Goal: Book appointment/travel/reservation

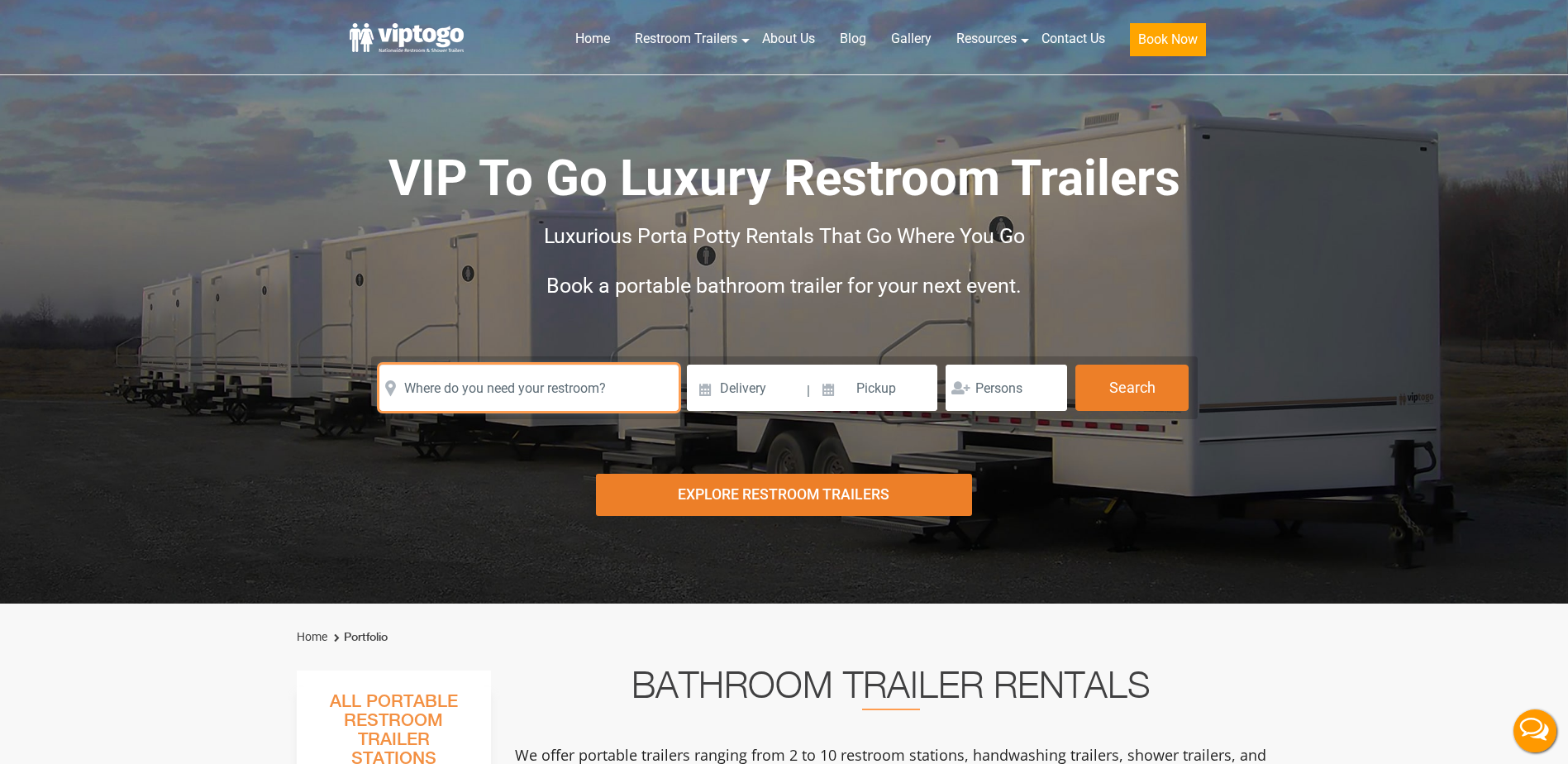
click at [553, 386] on input "text" at bounding box center [528, 388] width 299 height 46
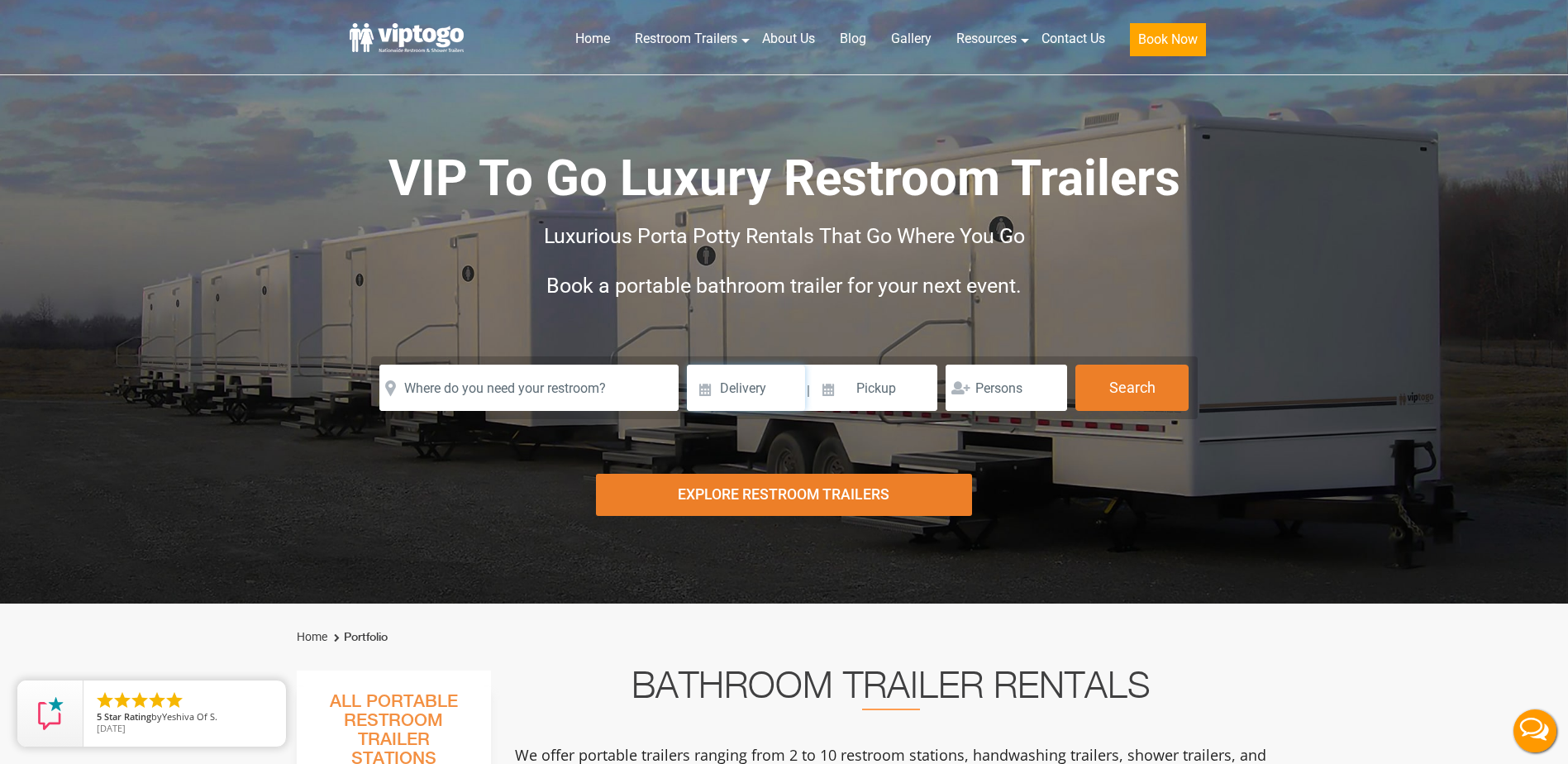
click at [721, 388] on input at bounding box center [746, 388] width 118 height 46
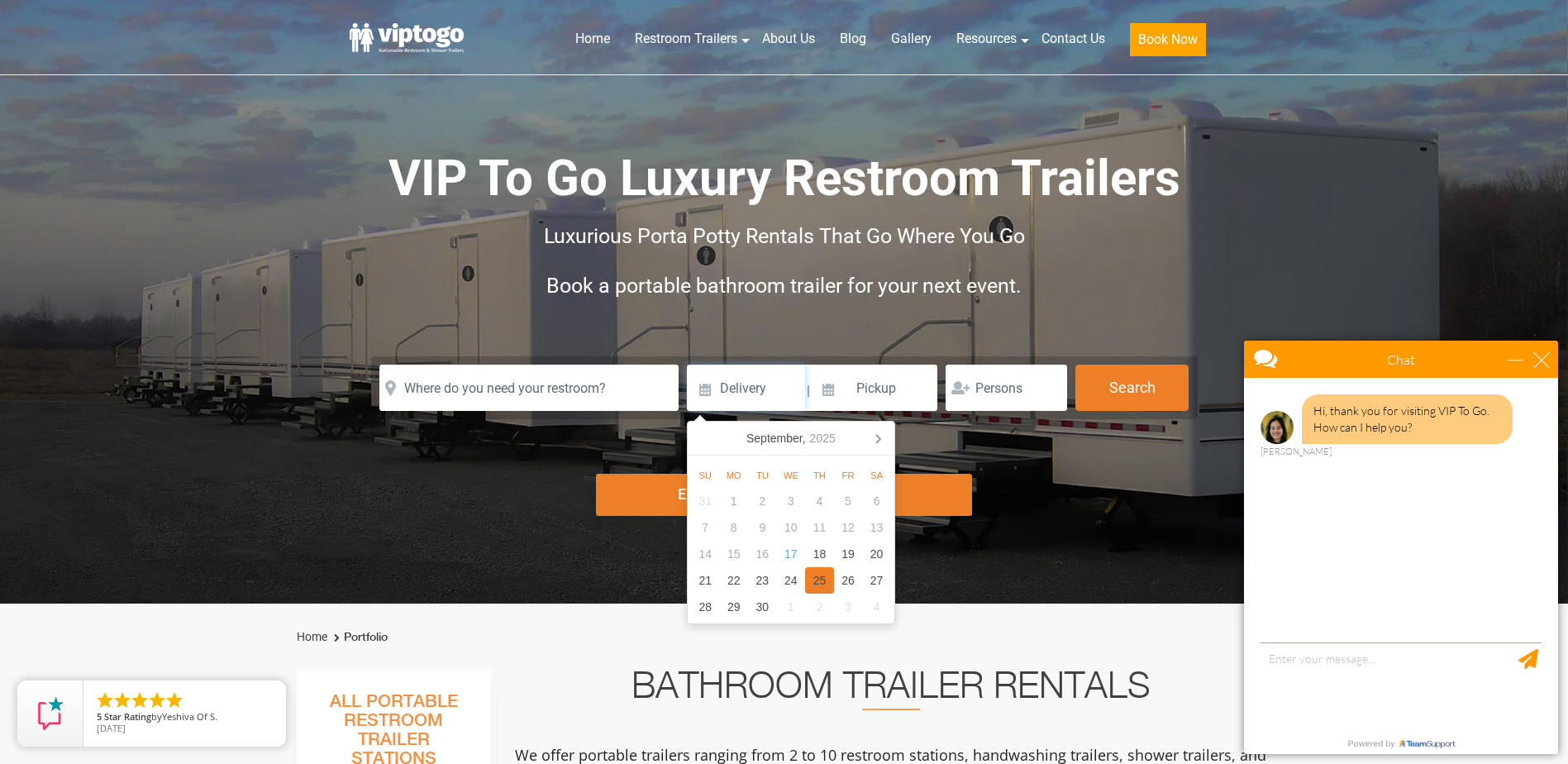
click at [825, 583] on div "25" at bounding box center [819, 580] width 29 height 26
type input "[DATE]"
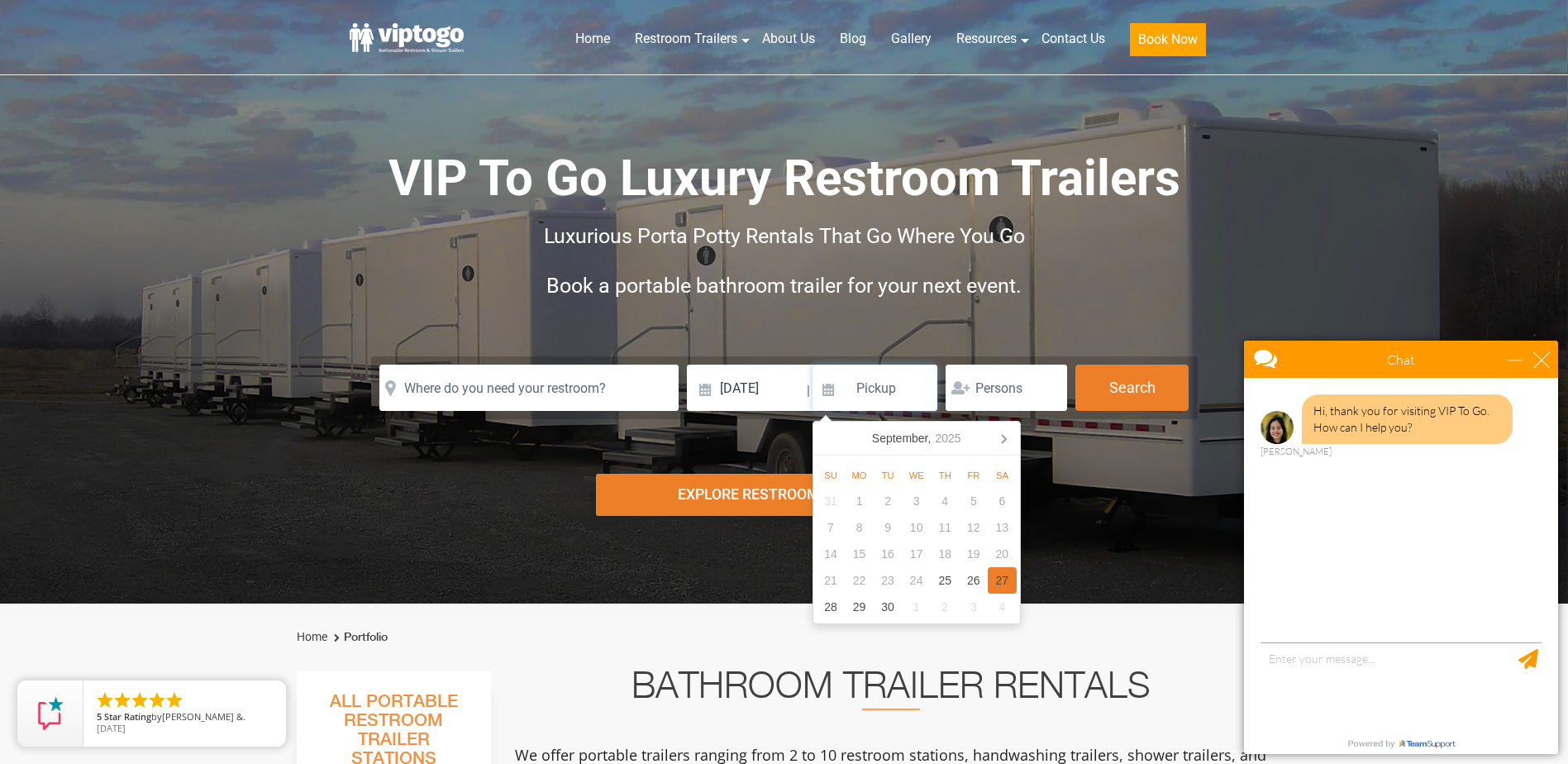
click at [999, 581] on div "27" at bounding box center [1002, 580] width 29 height 26
type input "[DATE]"
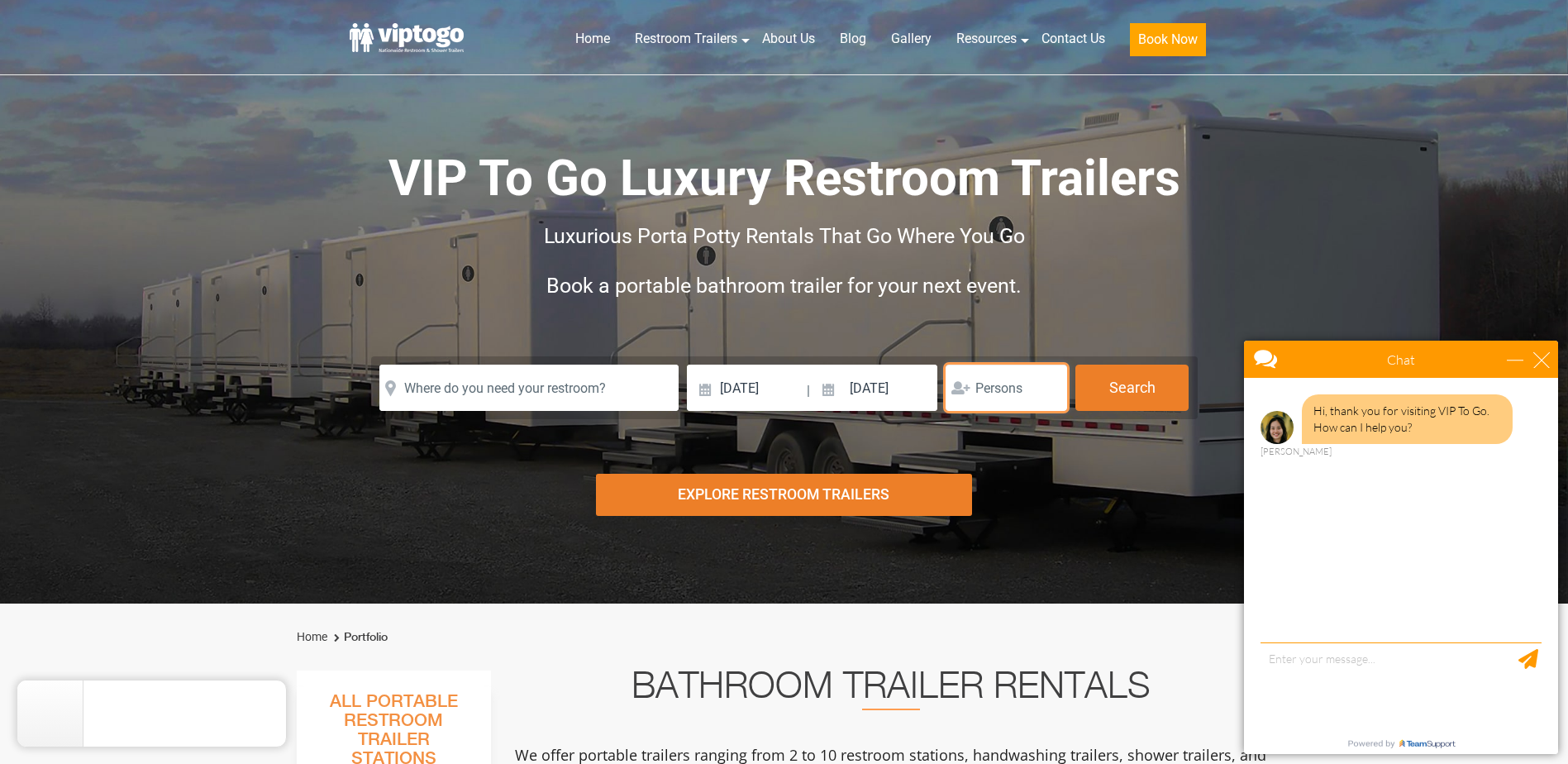
click at [1019, 389] on input "number" at bounding box center [1006, 388] width 121 height 46
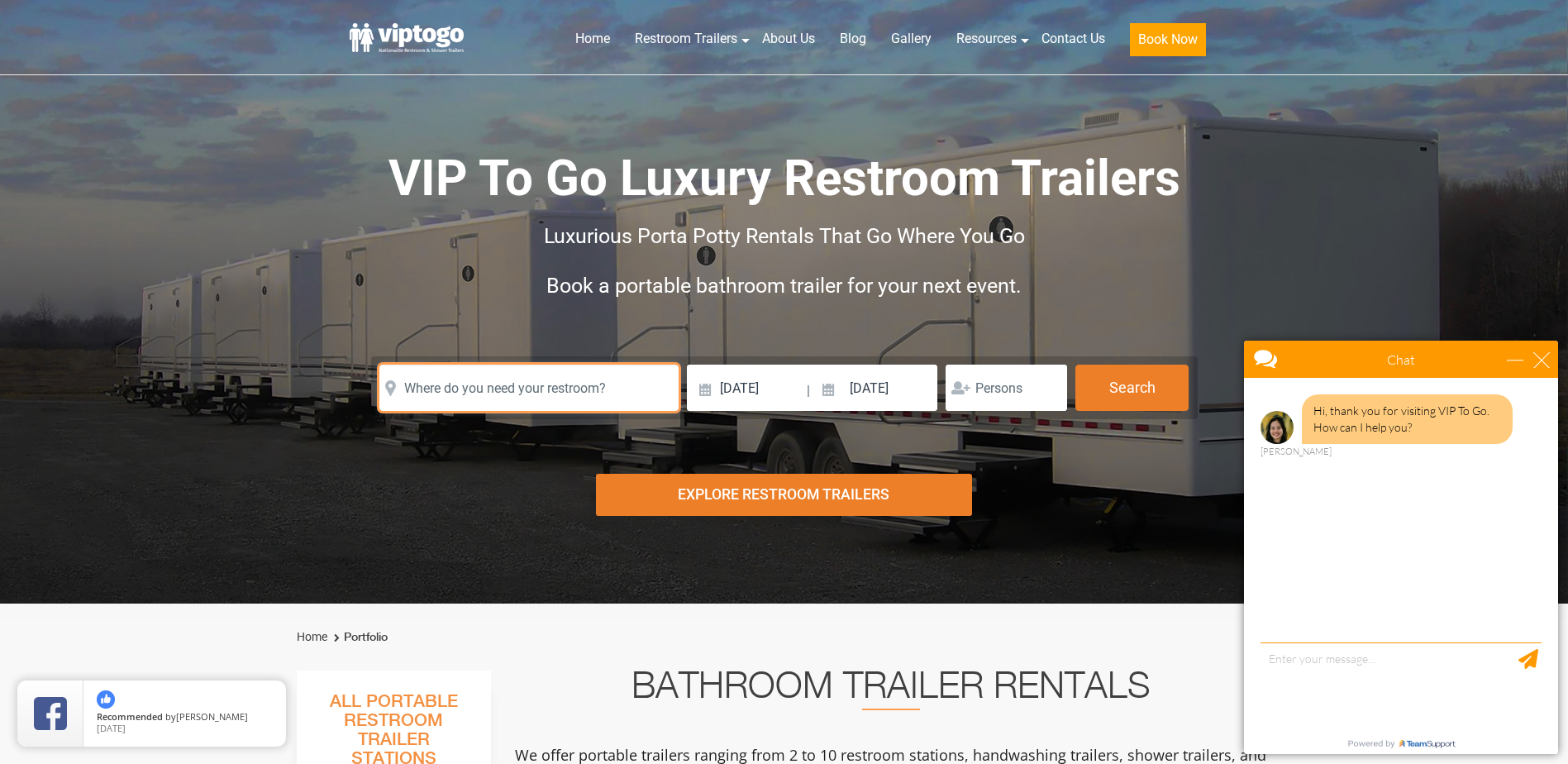
click at [617, 392] on input "text" at bounding box center [528, 388] width 299 height 46
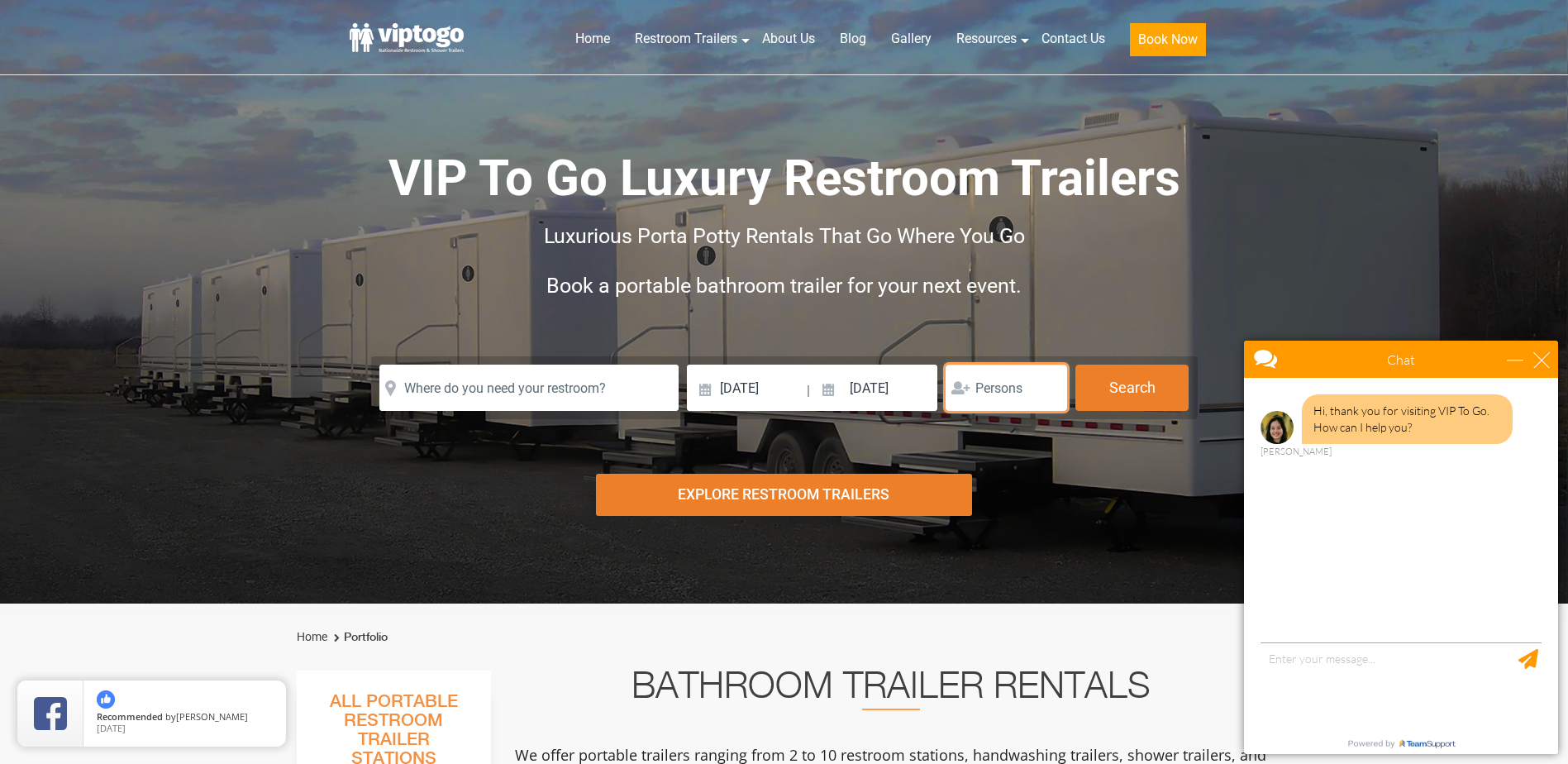
click at [1017, 387] on input "number" at bounding box center [1006, 388] width 121 height 46
type input "300"
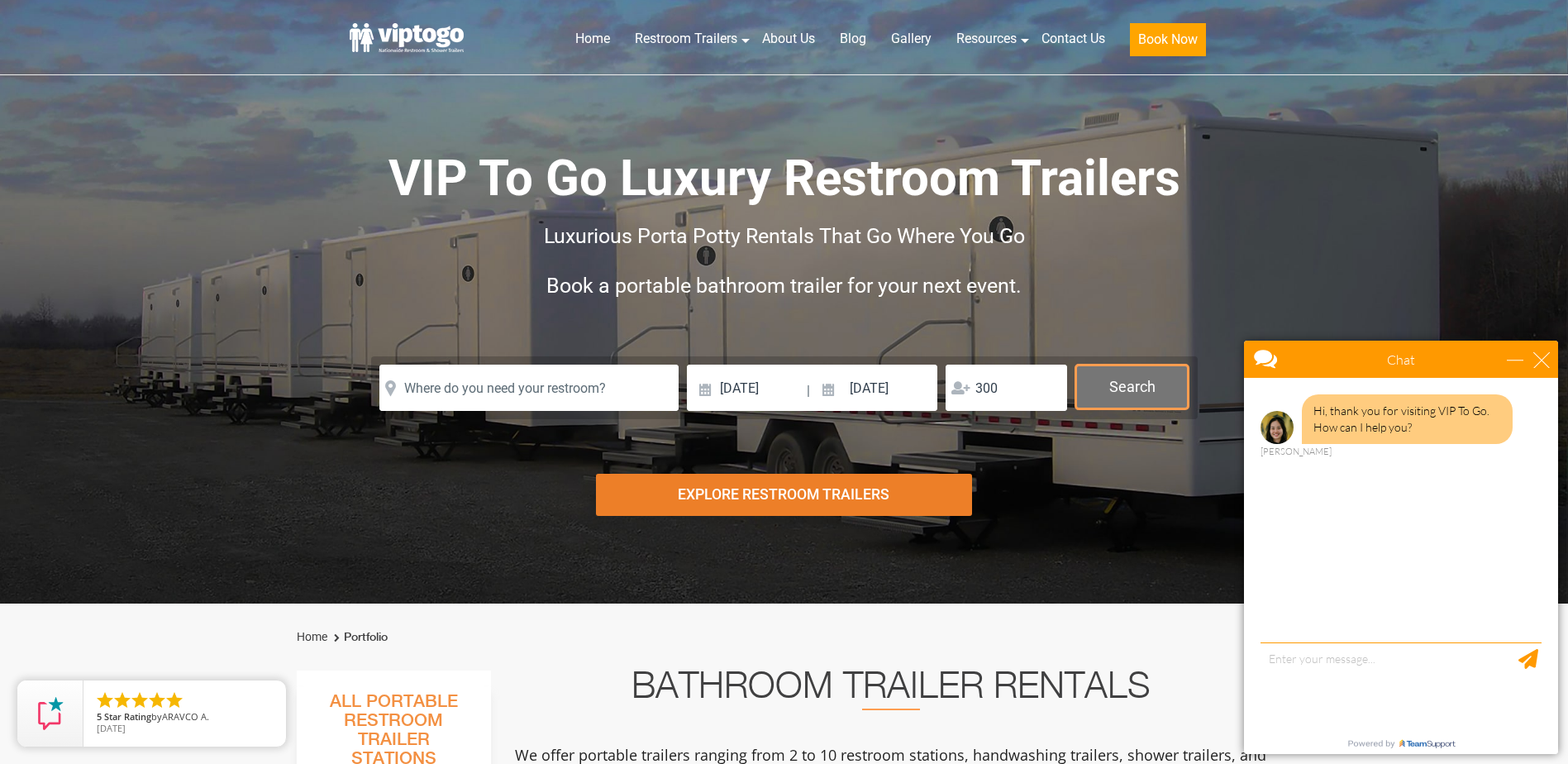
click at [1098, 383] on button "Search" at bounding box center [1132, 387] width 114 height 44
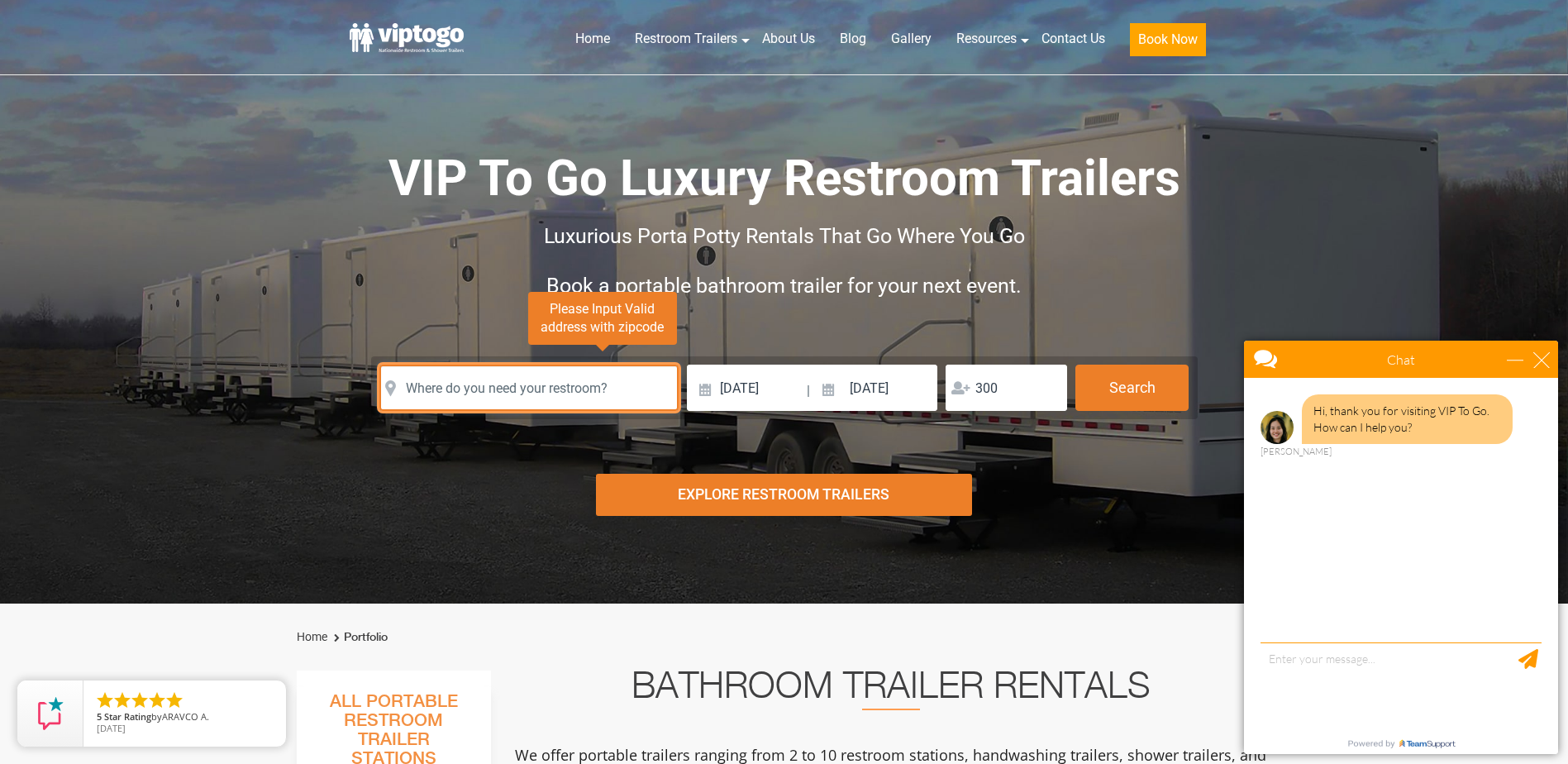
click at [529, 399] on input "text" at bounding box center [528, 388] width 299 height 46
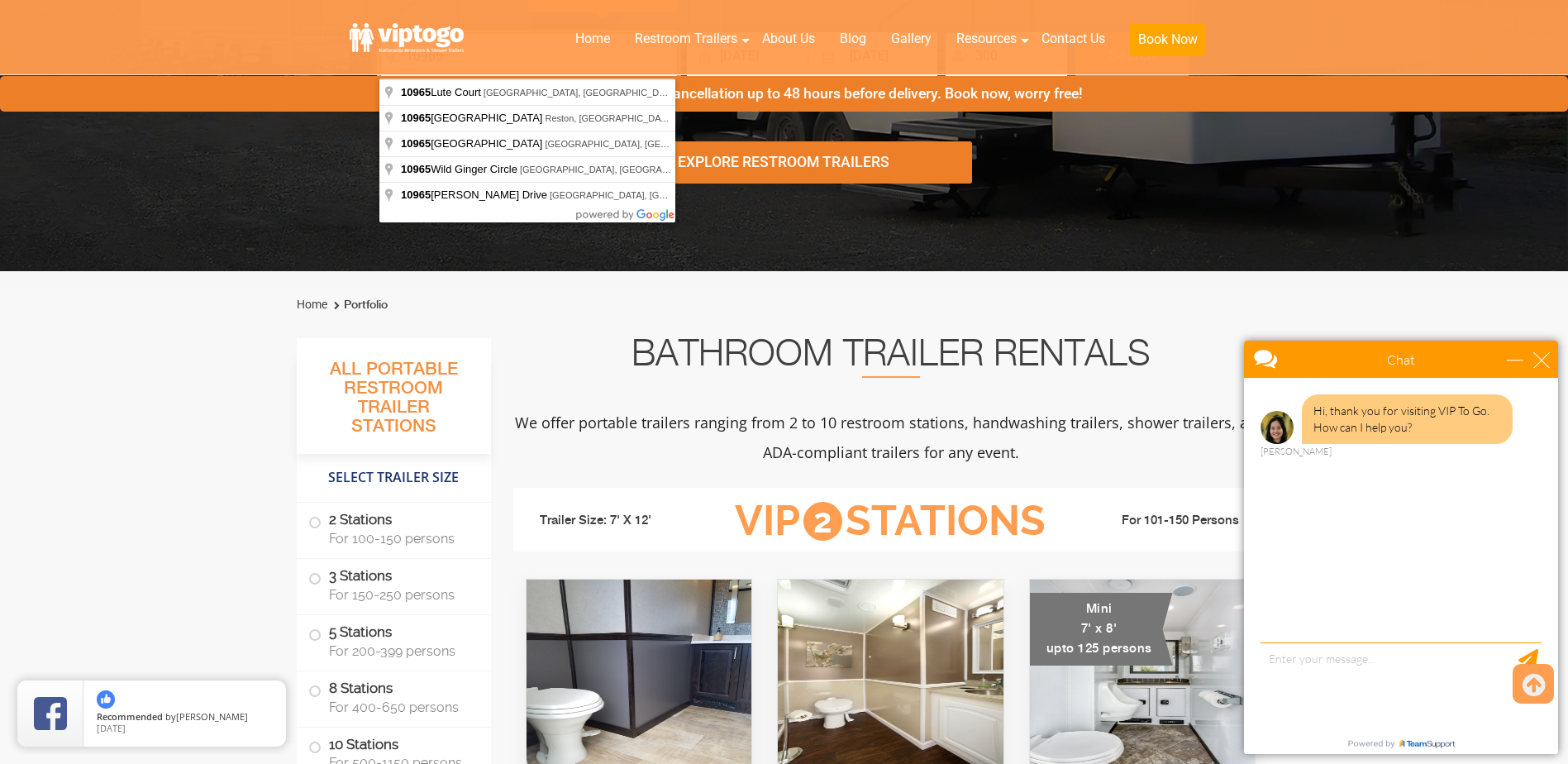
scroll to position [83, 0]
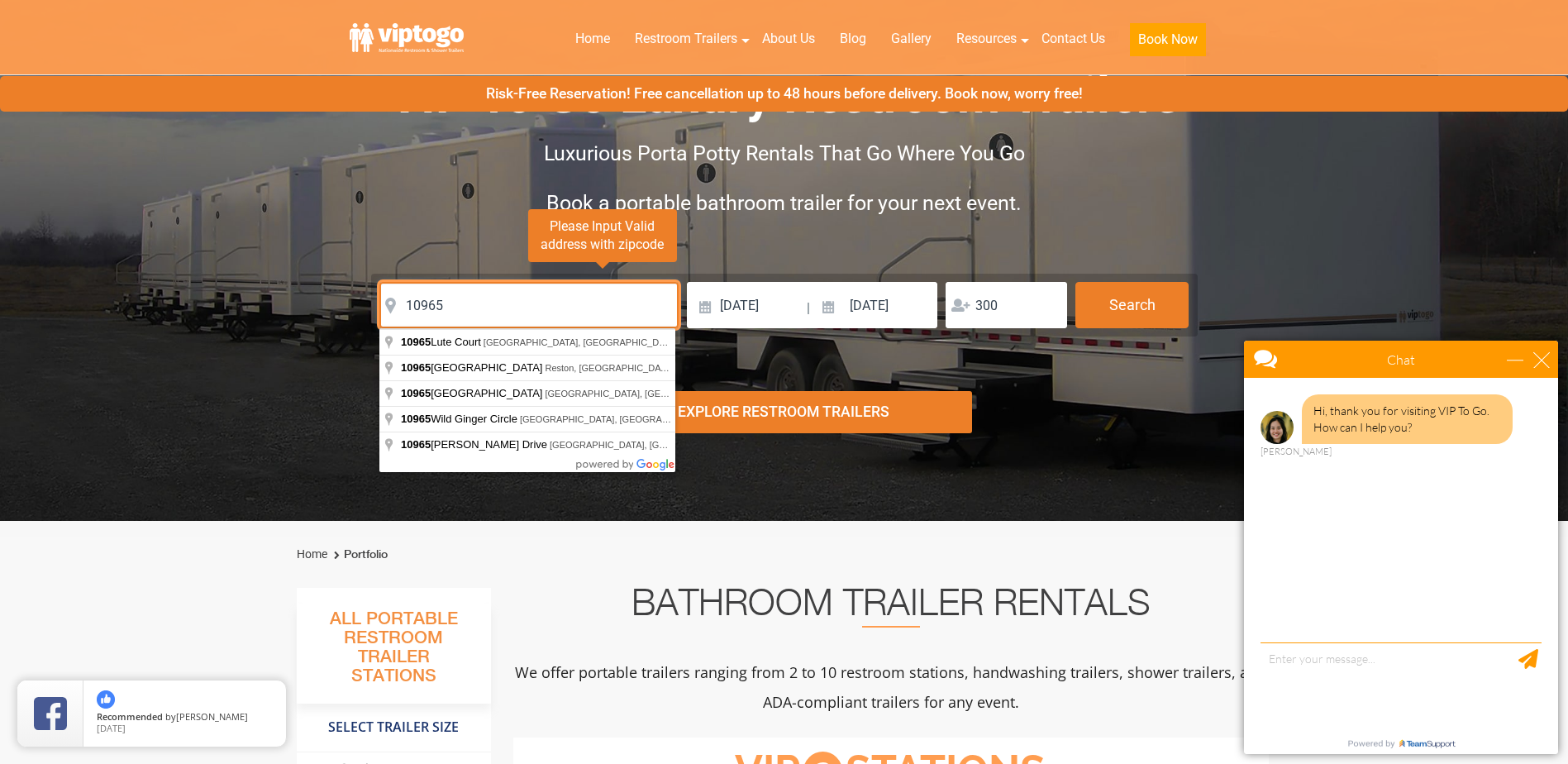
drag, startPoint x: 471, startPoint y: 305, endPoint x: 350, endPoint y: 303, distance: 121.0
click at [351, 303] on div "Please Input Valid address with zipcode Please Input Valid address with zipcode…" at bounding box center [784, 305] width 868 height 63
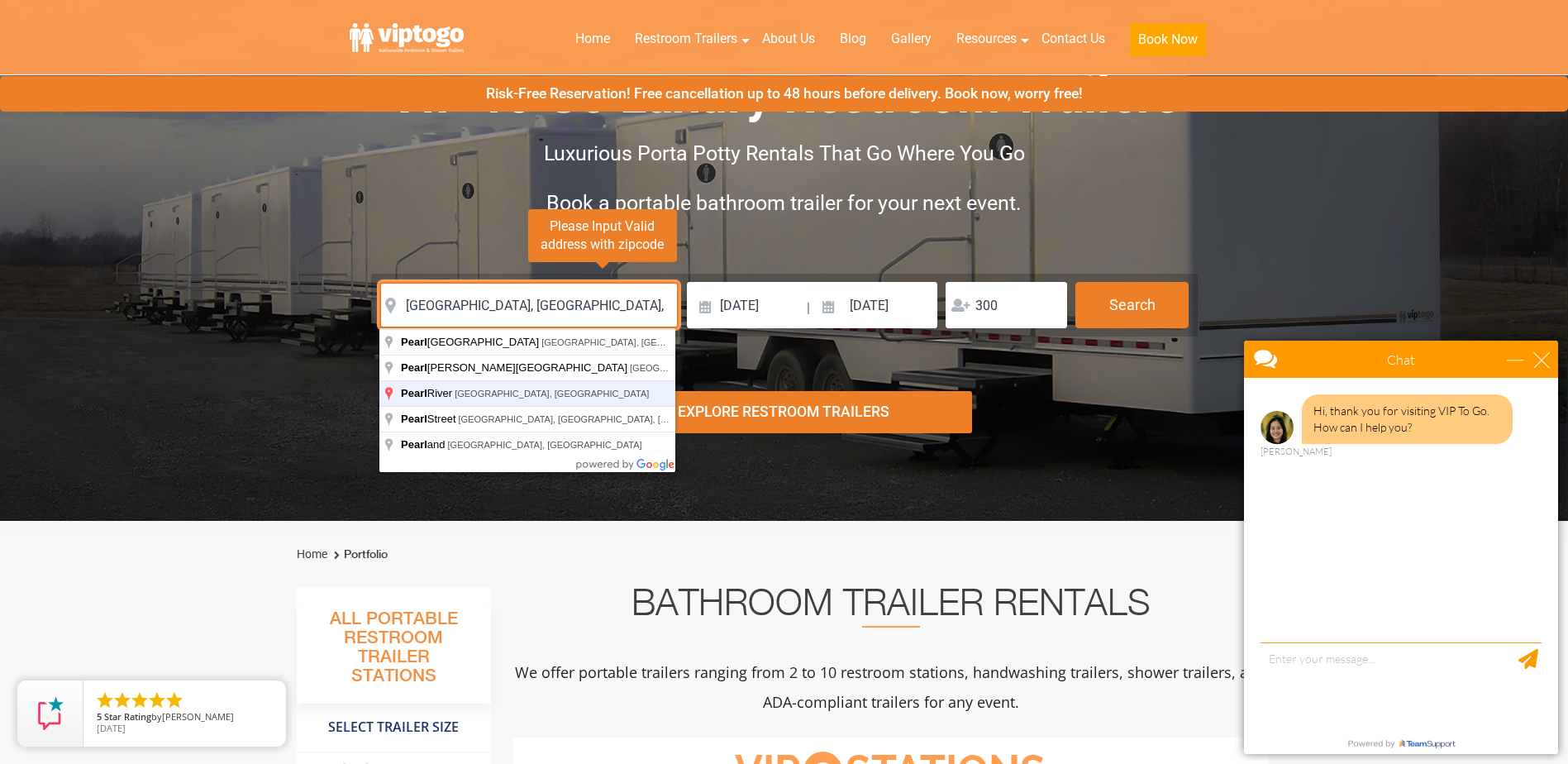
type input "[GEOGRAPHIC_DATA], [GEOGRAPHIC_DATA], [GEOGRAPHIC_DATA]"
click button "autobtn" at bounding box center [0, 0] width 0 height 0
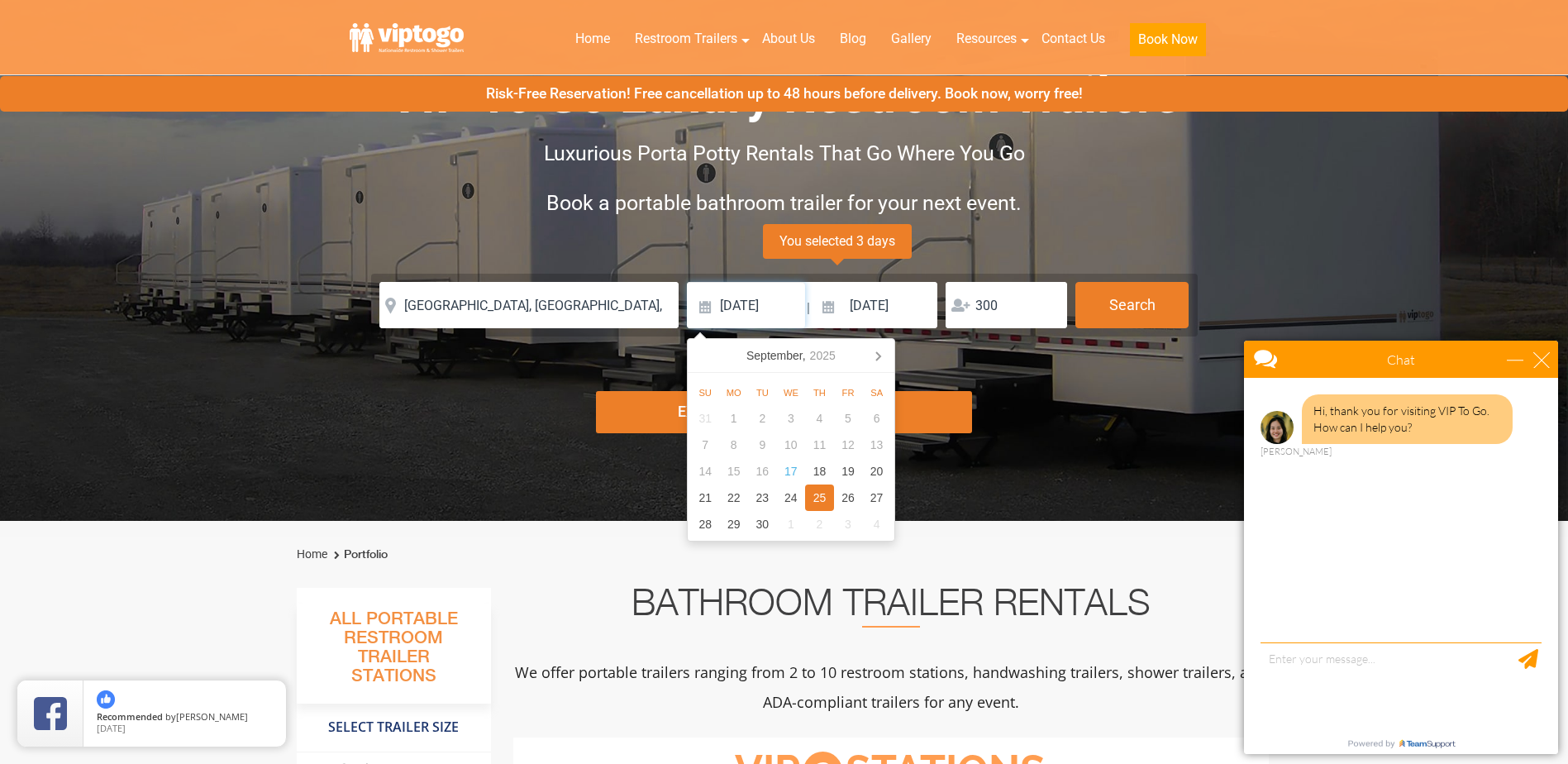
click at [690, 395] on div "Su Mo Tu We Th Fr Sa 31 1 2 3 4 5 6 7 8 9 10 11 12 13 14 15 16 17 18 19 20 21 2…" at bounding box center [791, 457] width 207 height 168
click at [674, 406] on div "Explore Restroom Trailers" at bounding box center [784, 411] width 376 height 42
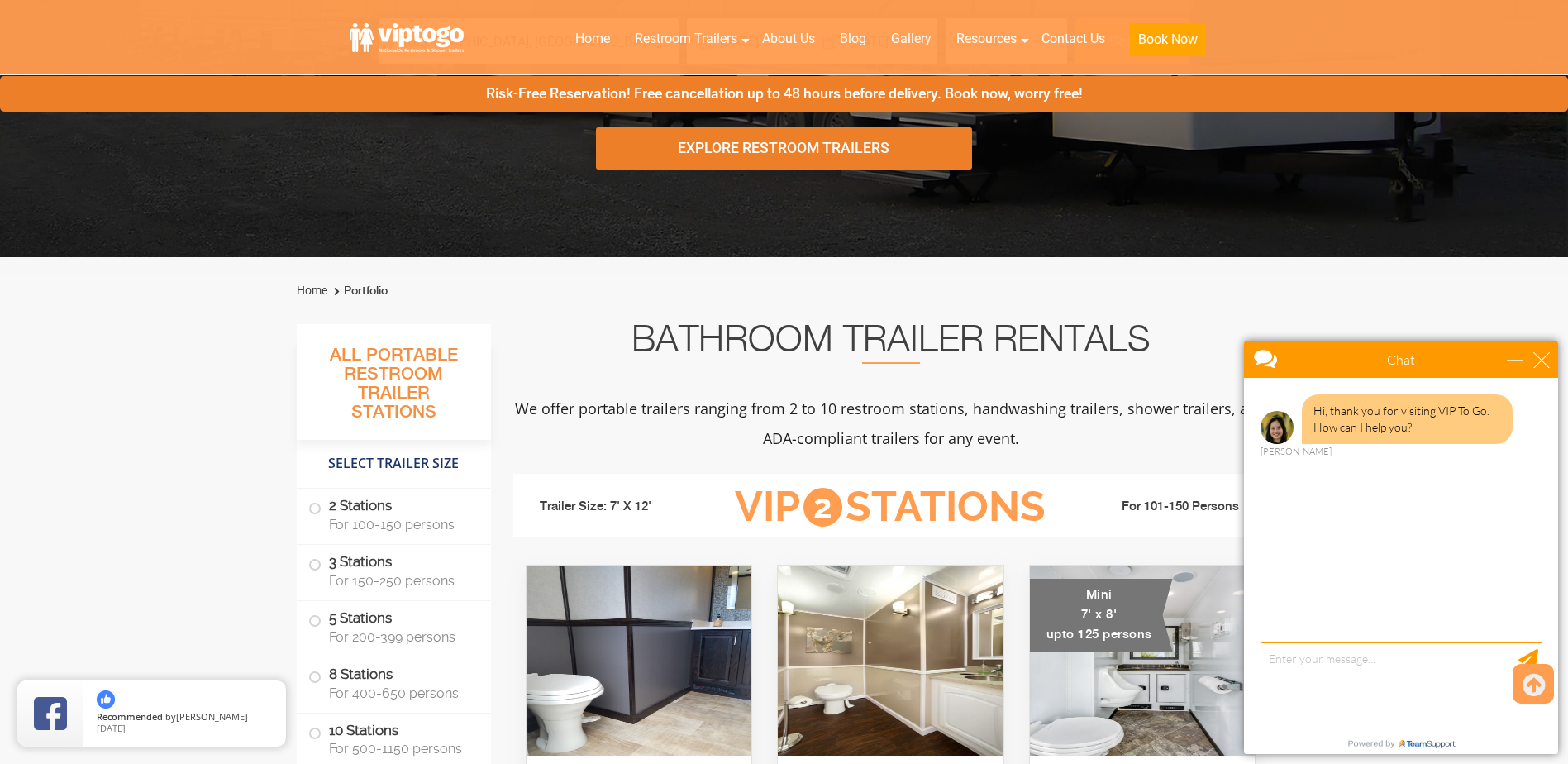
scroll to position [604, 0]
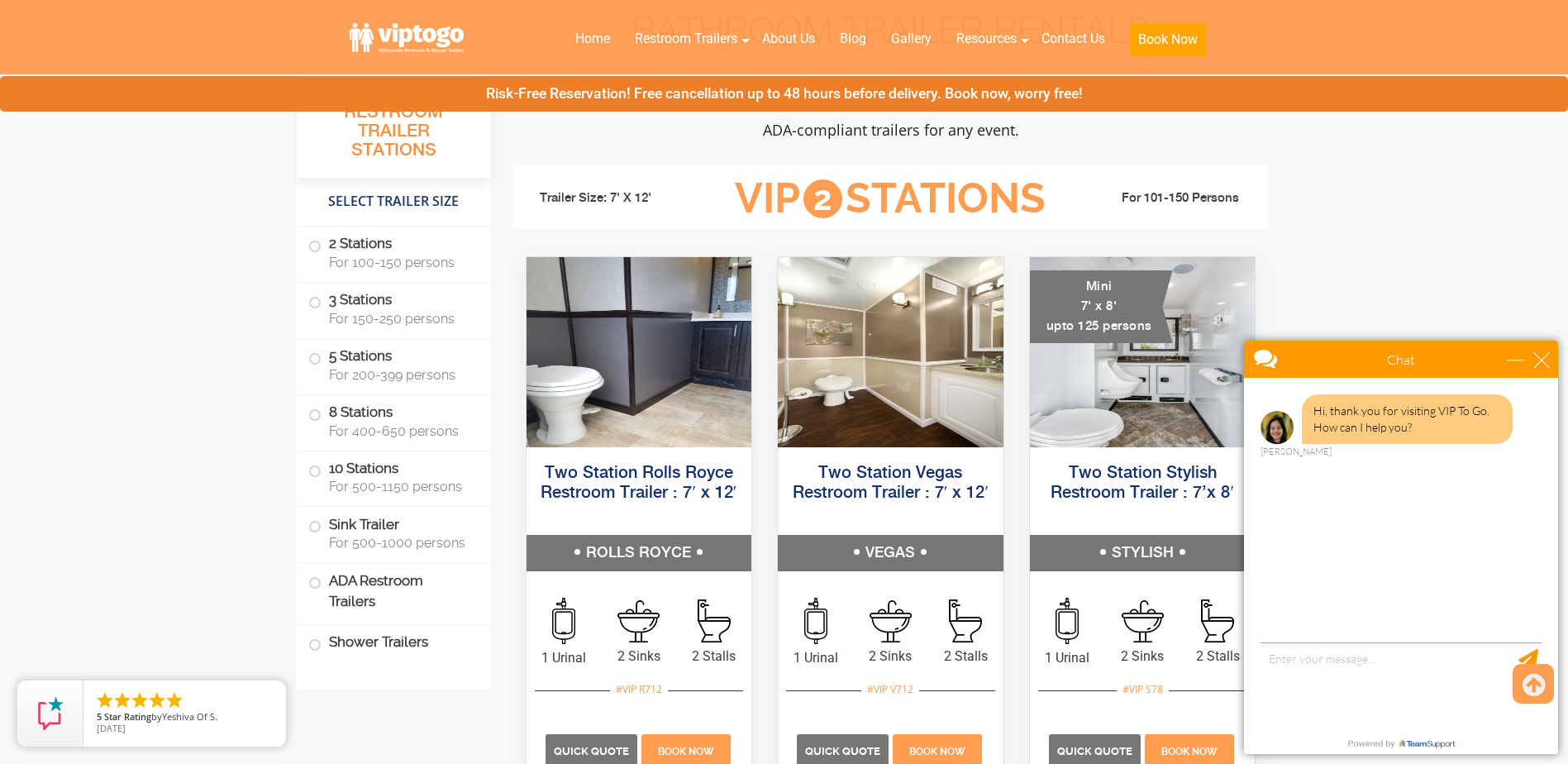
scroll to position [662, 0]
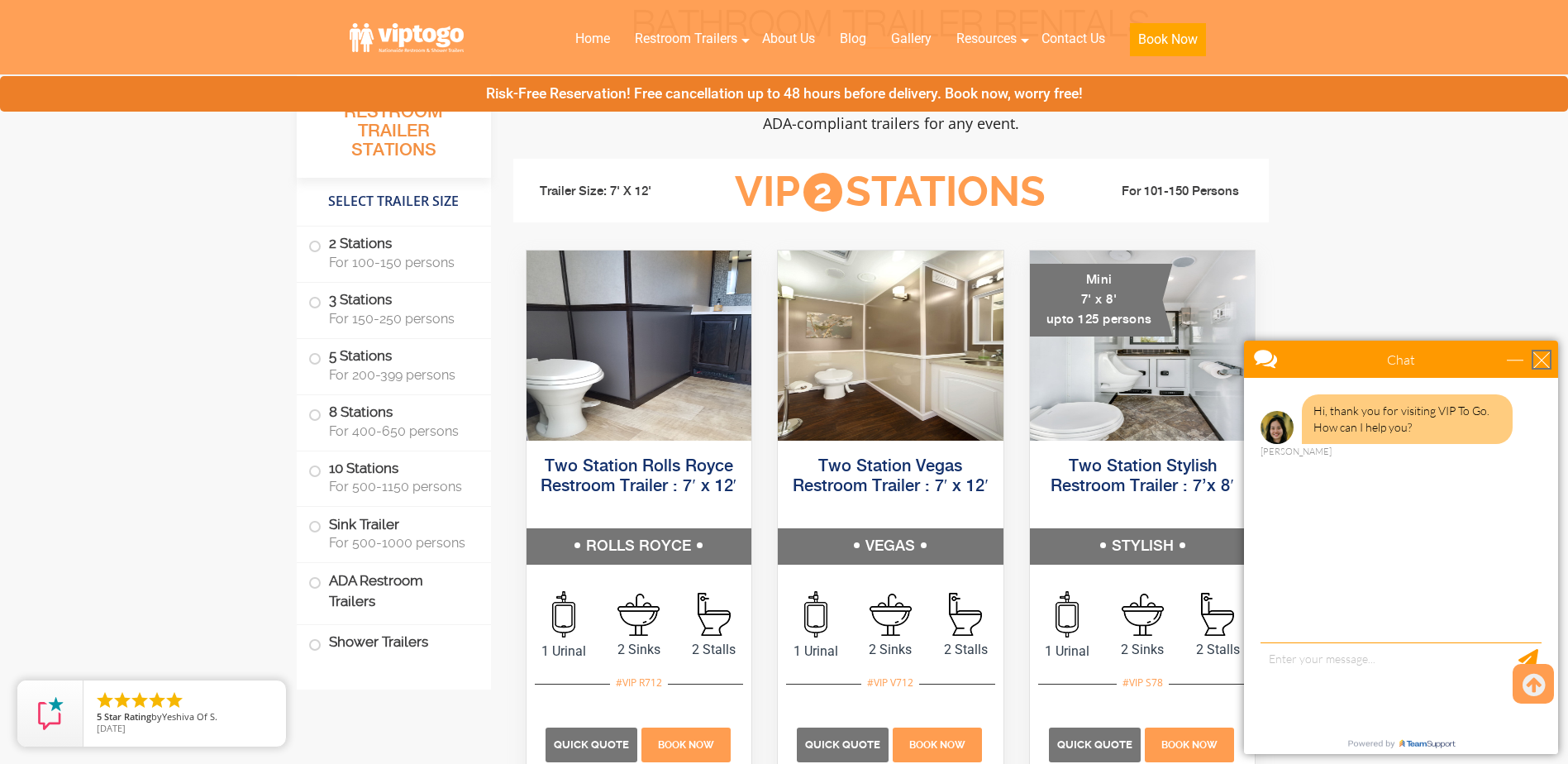
click at [1546, 357] on div "close" at bounding box center [1541, 359] width 16 height 16
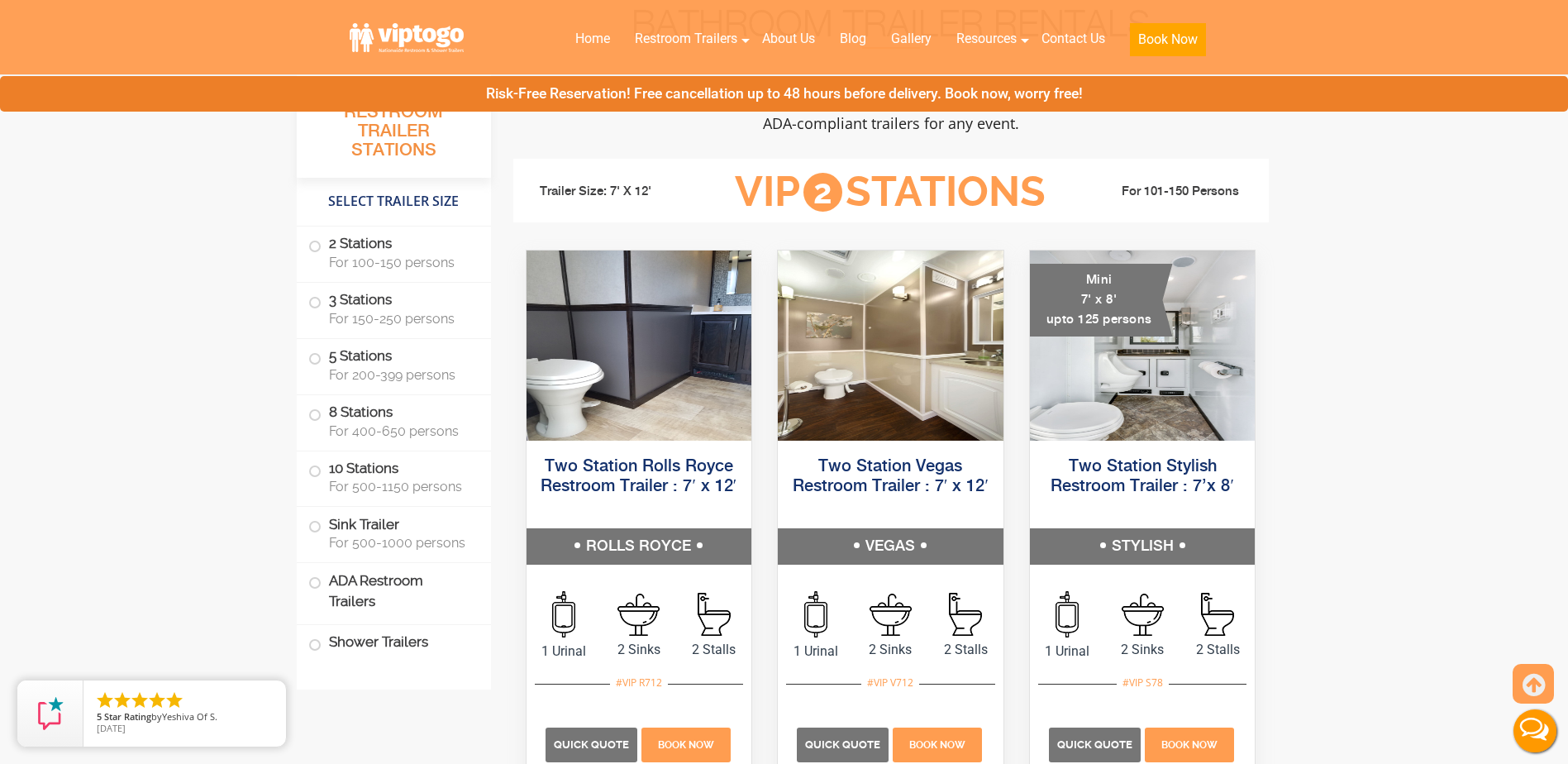
scroll to position [0, 0]
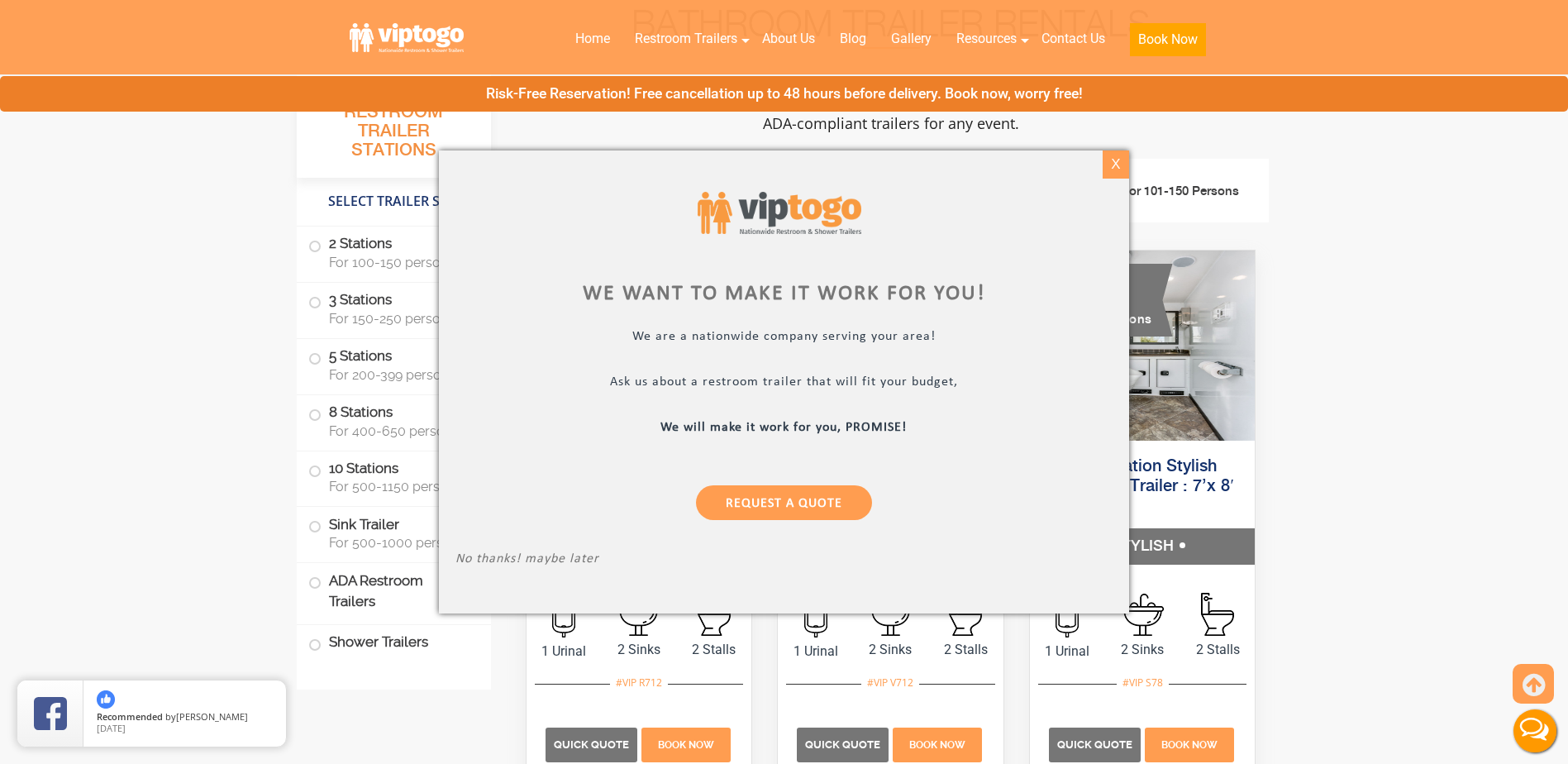
click at [1110, 177] on div "X" at bounding box center [1116, 164] width 26 height 28
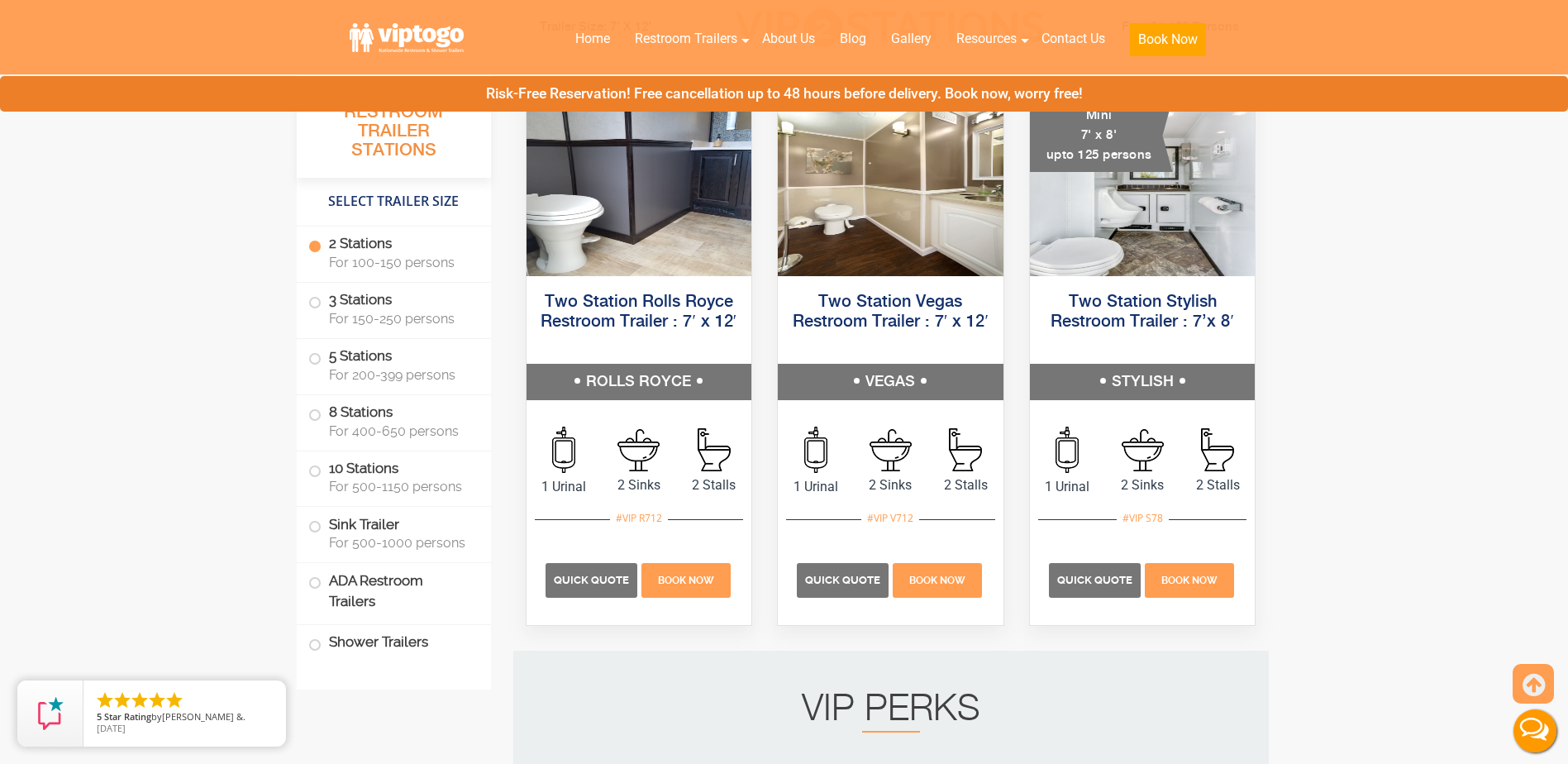
scroll to position [826, 0]
click at [411, 318] on span "For 150-250 persons" at bounding box center [399, 318] width 143 height 15
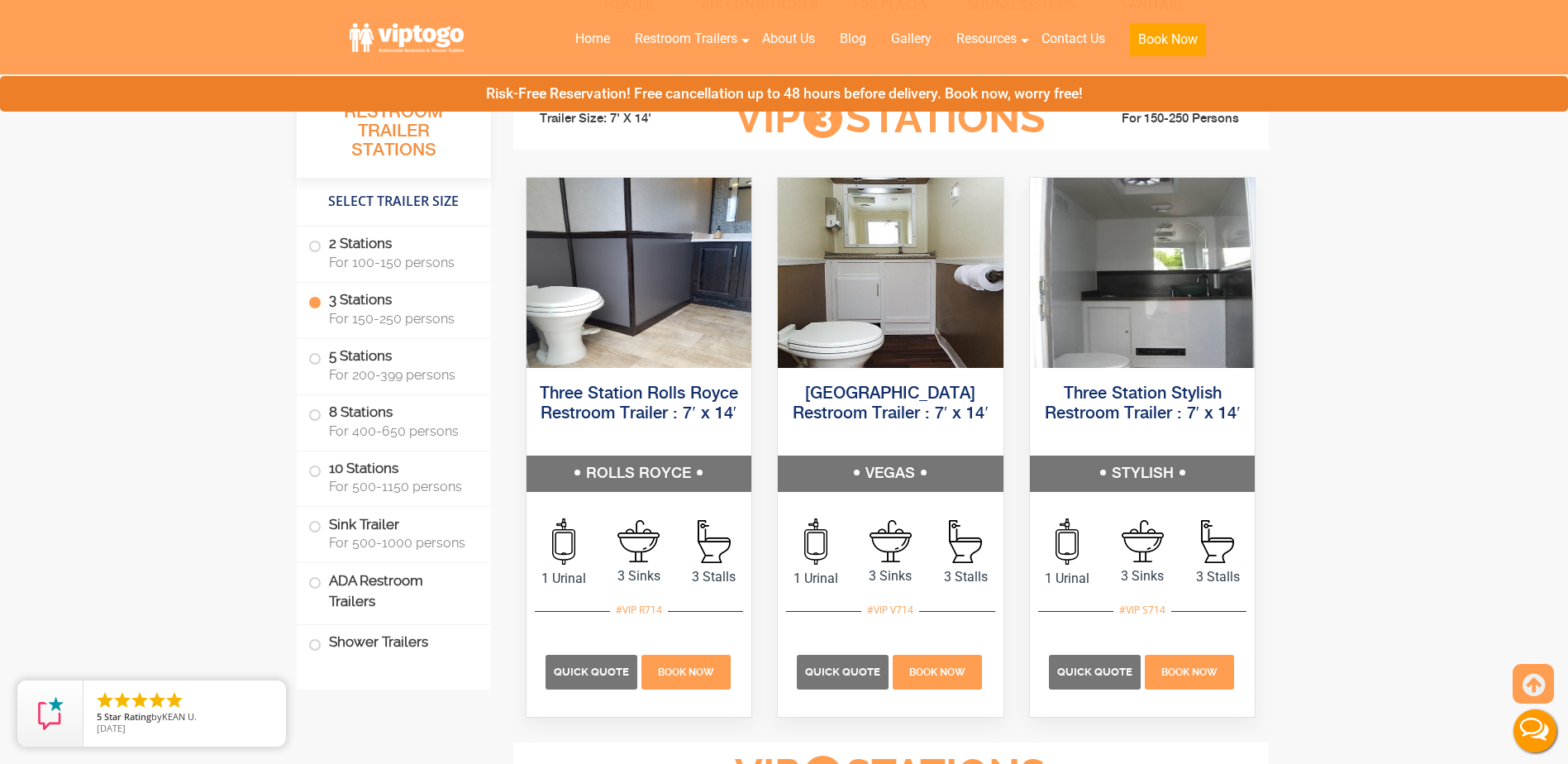
scroll to position [1845, 0]
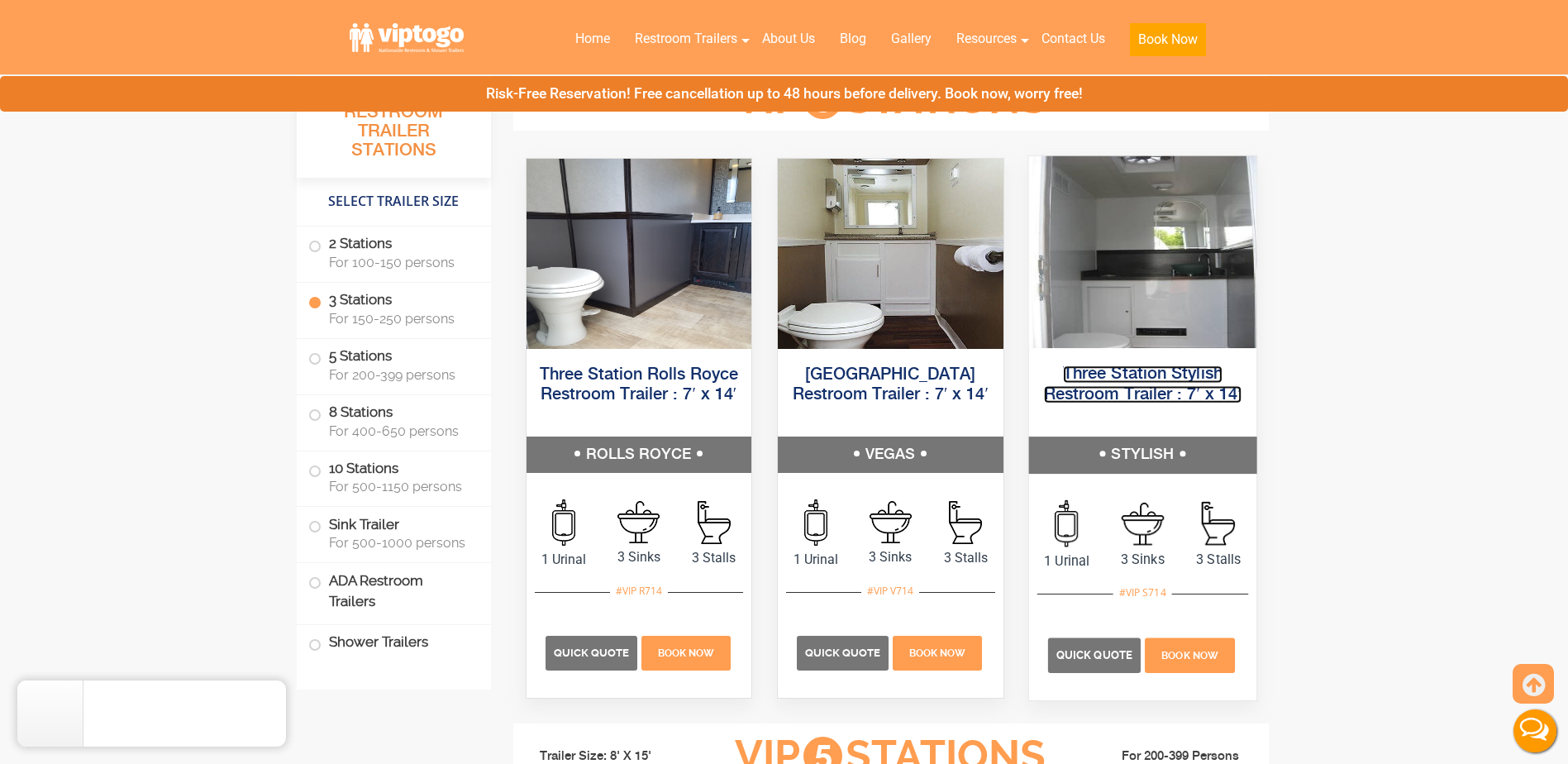
click at [1122, 387] on link "Three Station Stylish Restroom Trailer : 7′ x 14′" at bounding box center [1142, 384] width 197 height 38
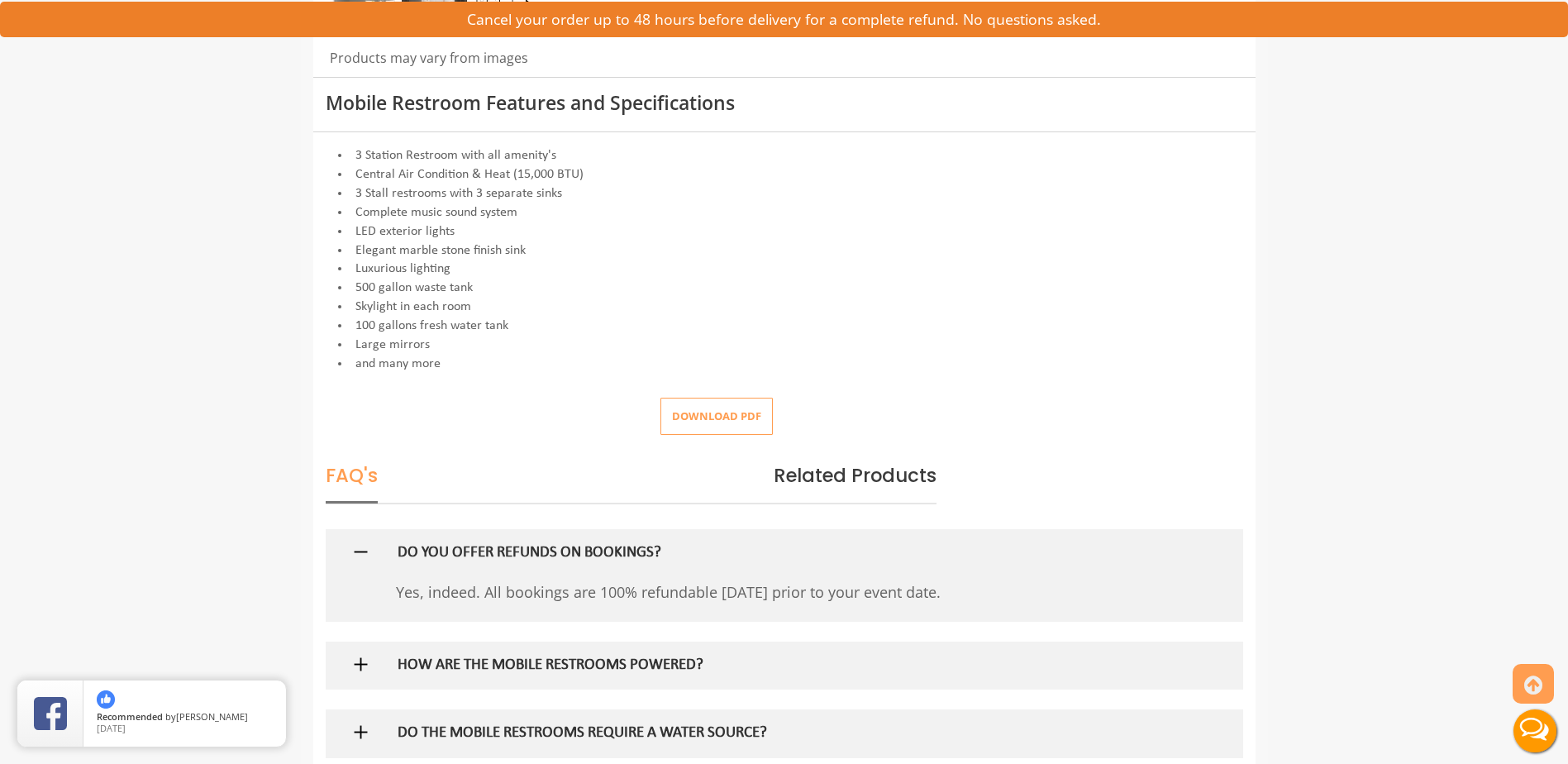
scroll to position [826, 0]
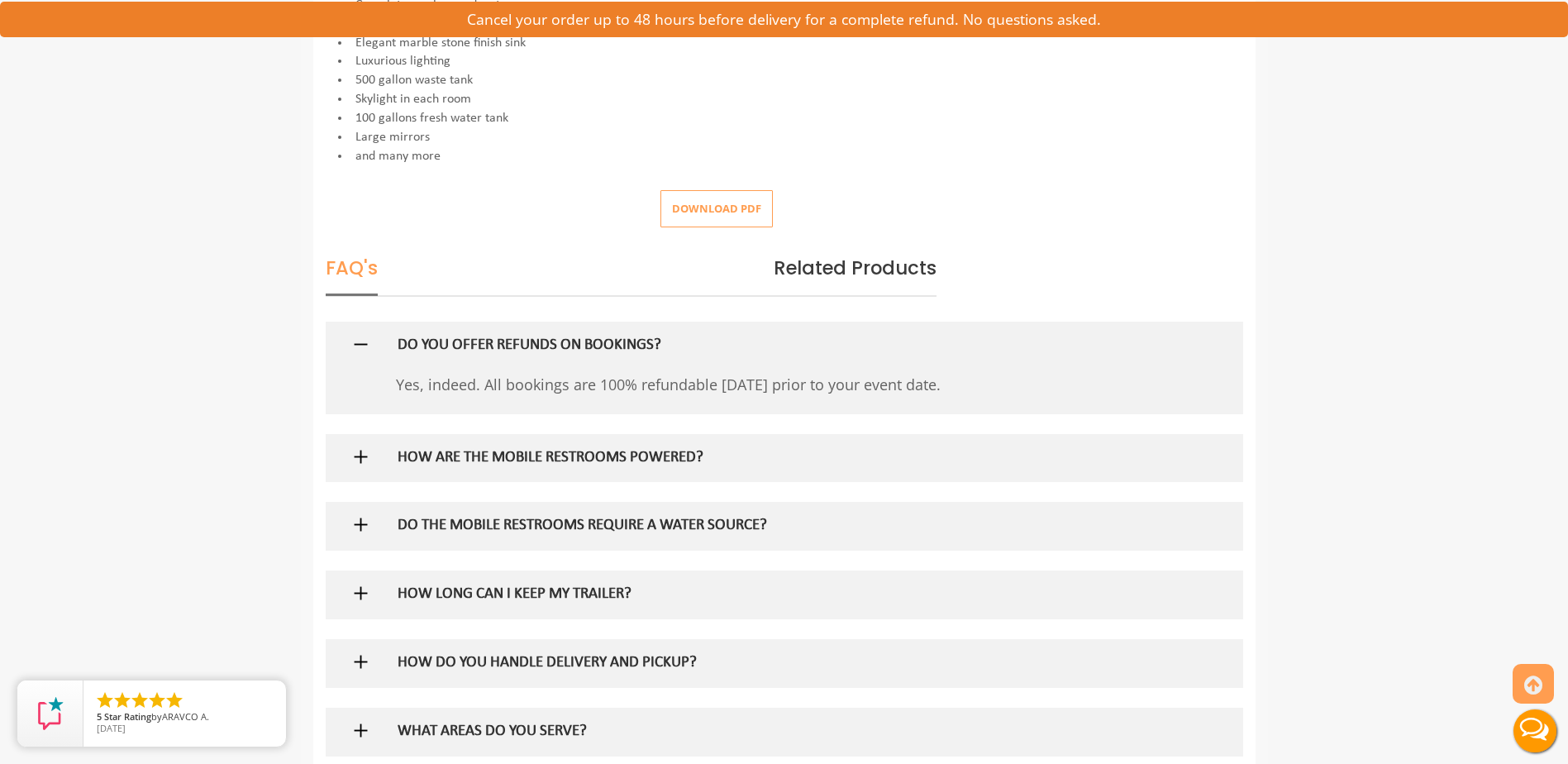
click at [468, 542] on div "DO THE MOBILE RESTROOMS REQUIRE A WATER SOURCE?" at bounding box center [756, 526] width 743 height 48
click at [469, 527] on h5 "DO THE MOBILE RESTROOMS REQUIRE A WATER SOURCE?" at bounding box center [757, 526] width 719 height 17
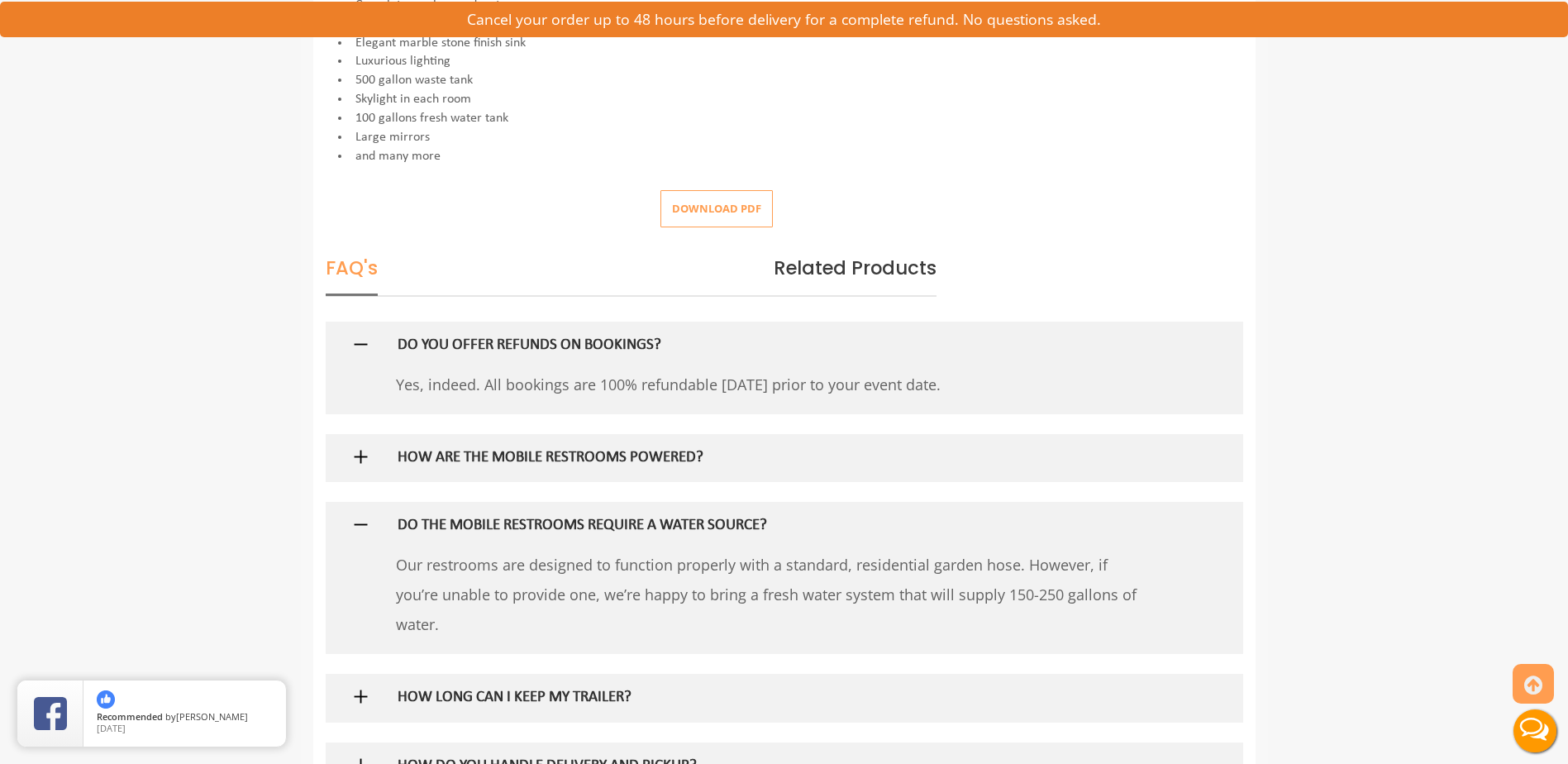
click at [449, 529] on h5 "DO THE MOBILE RESTROOMS REQUIRE A WATER SOURCE?" at bounding box center [757, 526] width 719 height 17
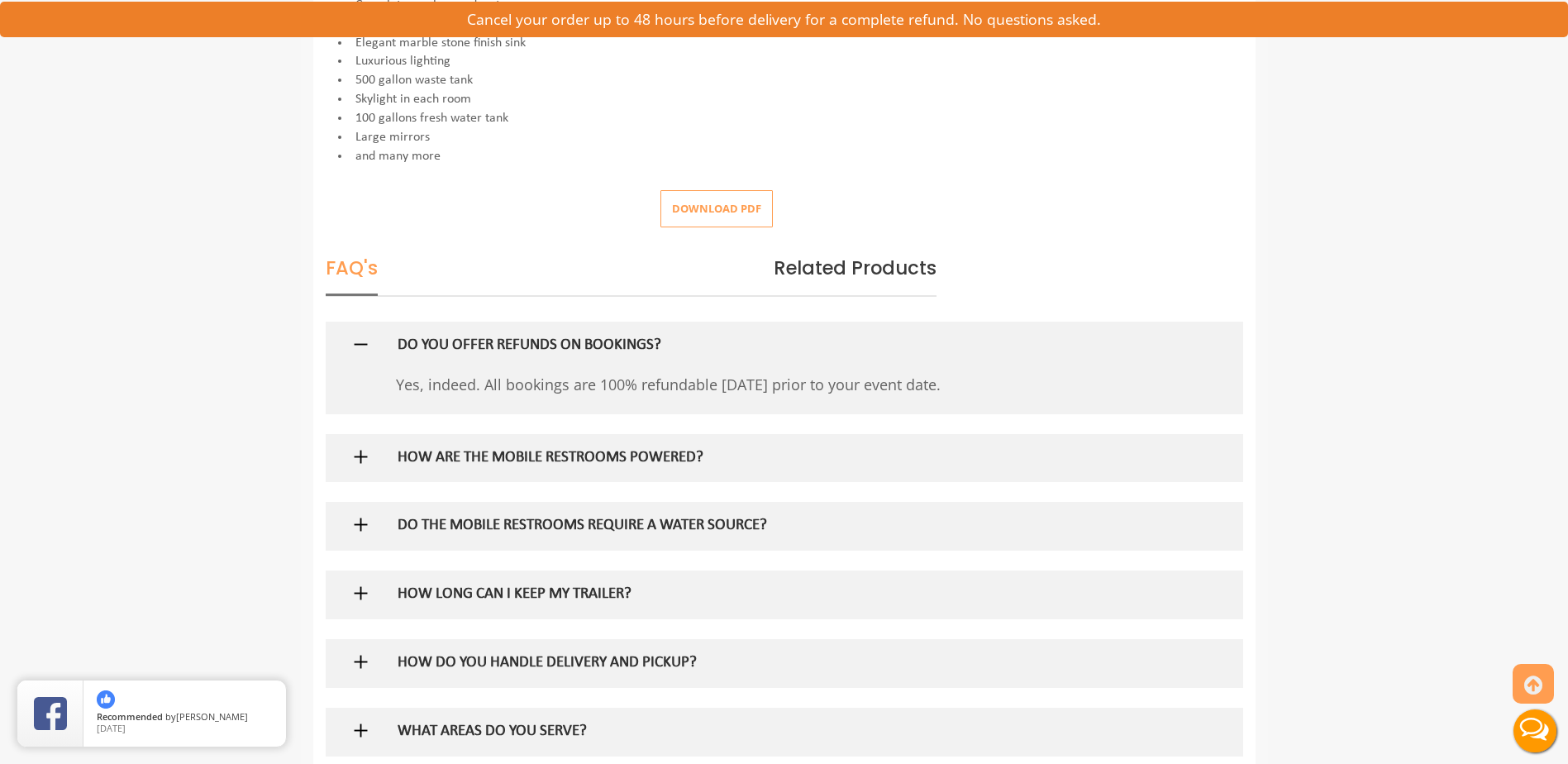
click at [488, 450] on h5 "HOW ARE THE MOBILE RESTROOMS POWERED?" at bounding box center [757, 458] width 719 height 17
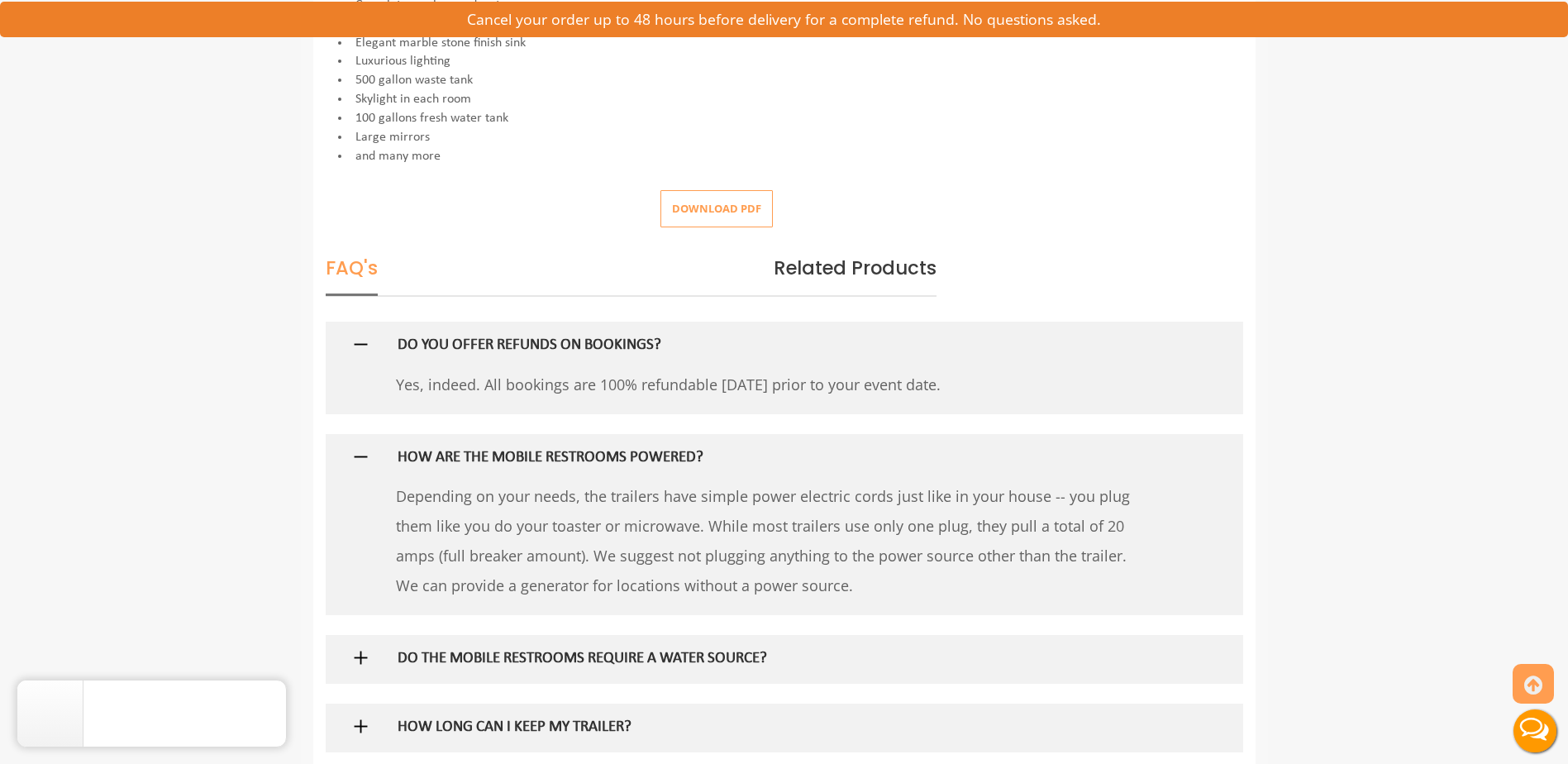
click at [497, 454] on h5 "HOW ARE THE MOBILE RESTROOMS POWERED?" at bounding box center [757, 458] width 719 height 17
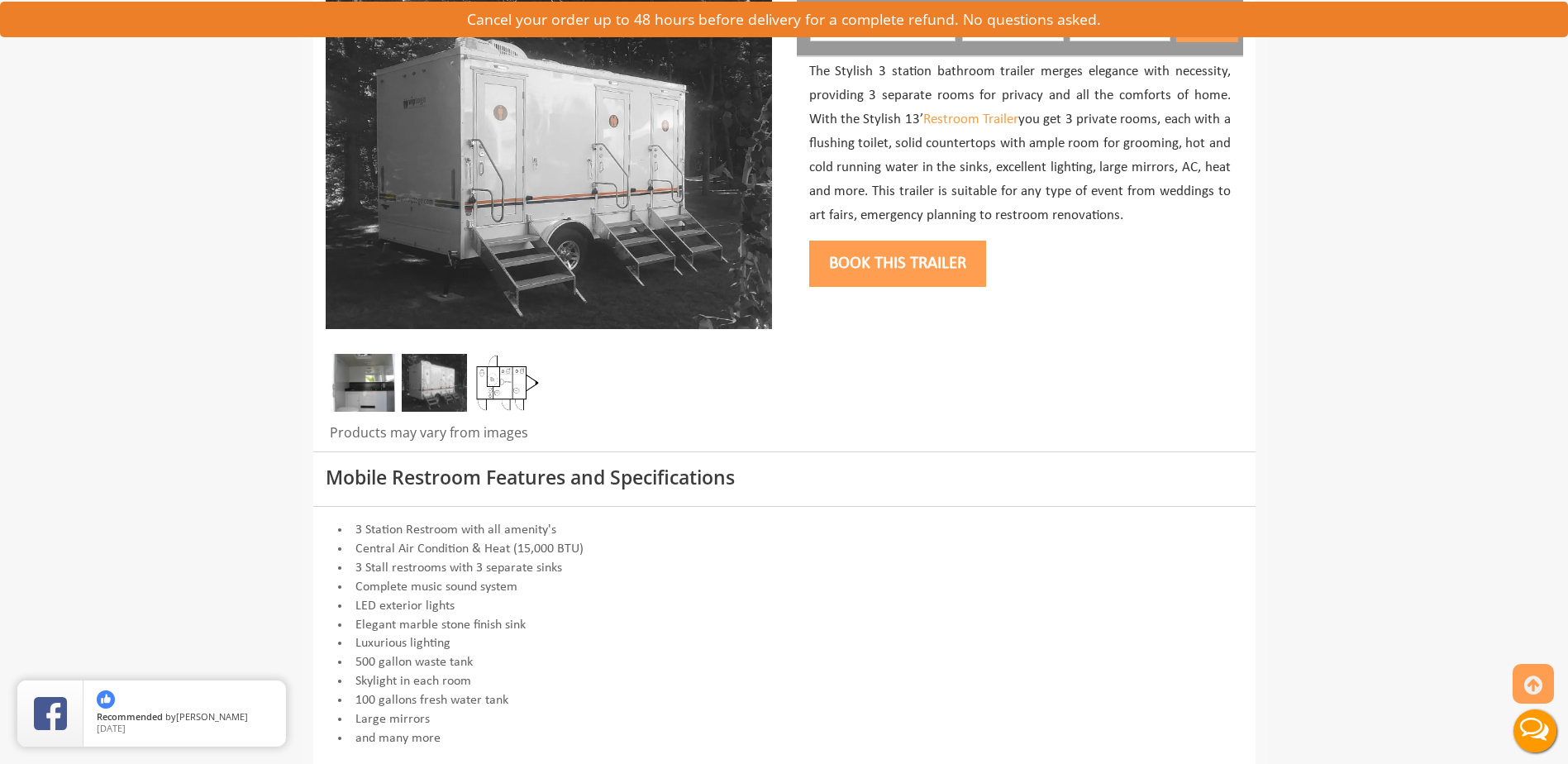
scroll to position [0, 0]
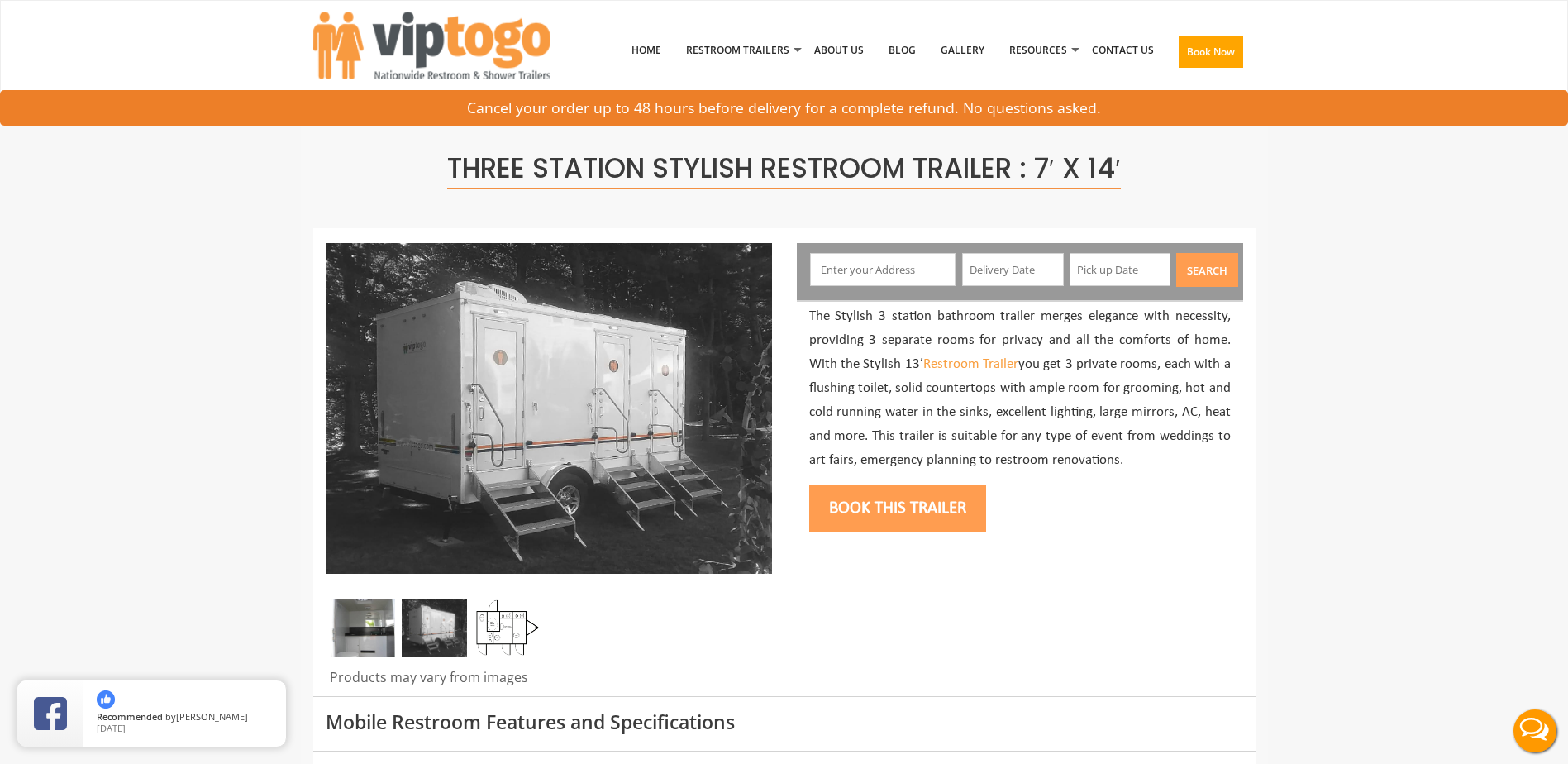
click at [902, 264] on input "text" at bounding box center [883, 269] width 145 height 33
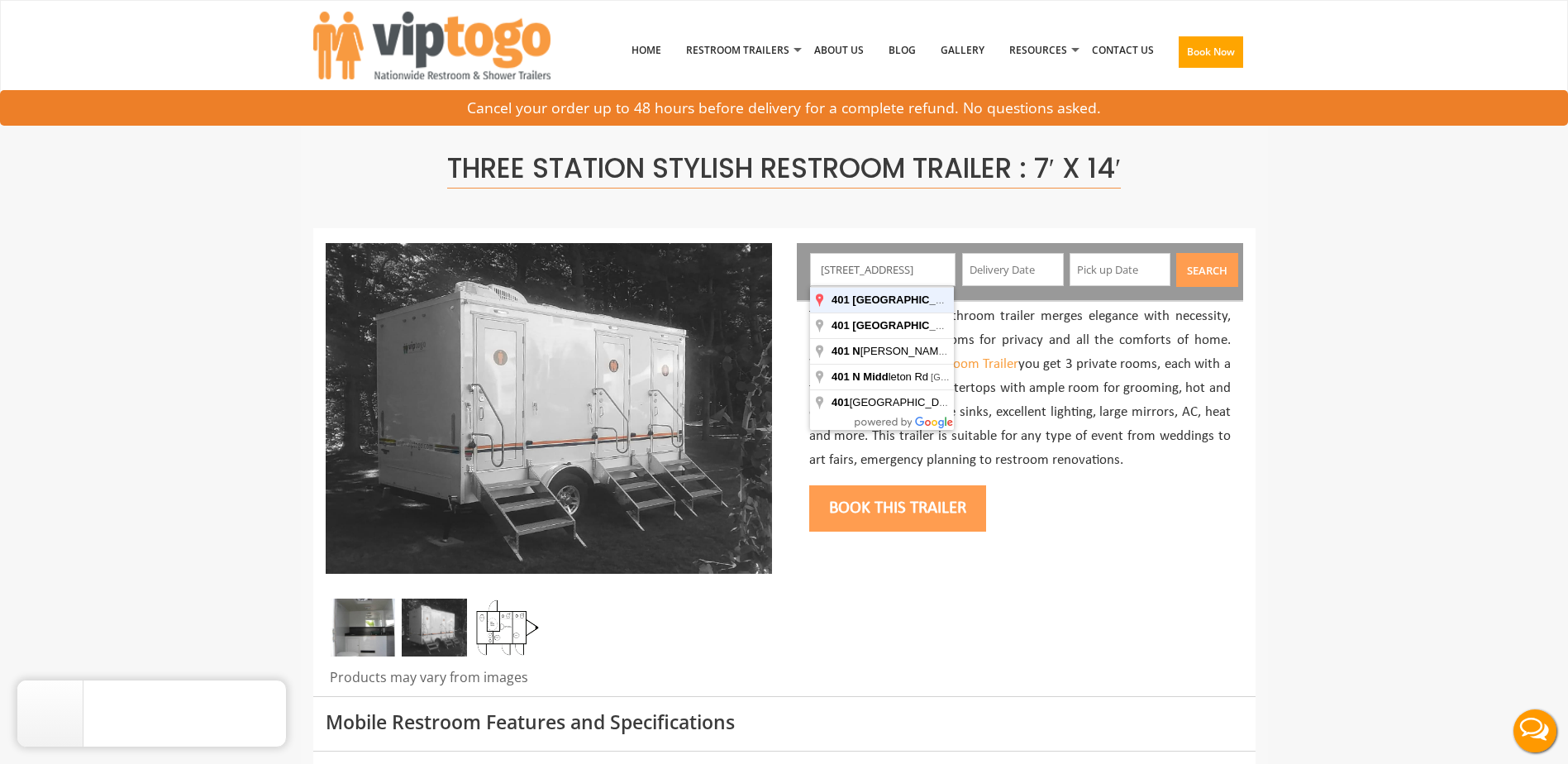
type input "[STREET_ADDRESS]"
click at [1176, 253] on button "Search" at bounding box center [1207, 270] width 62 height 34
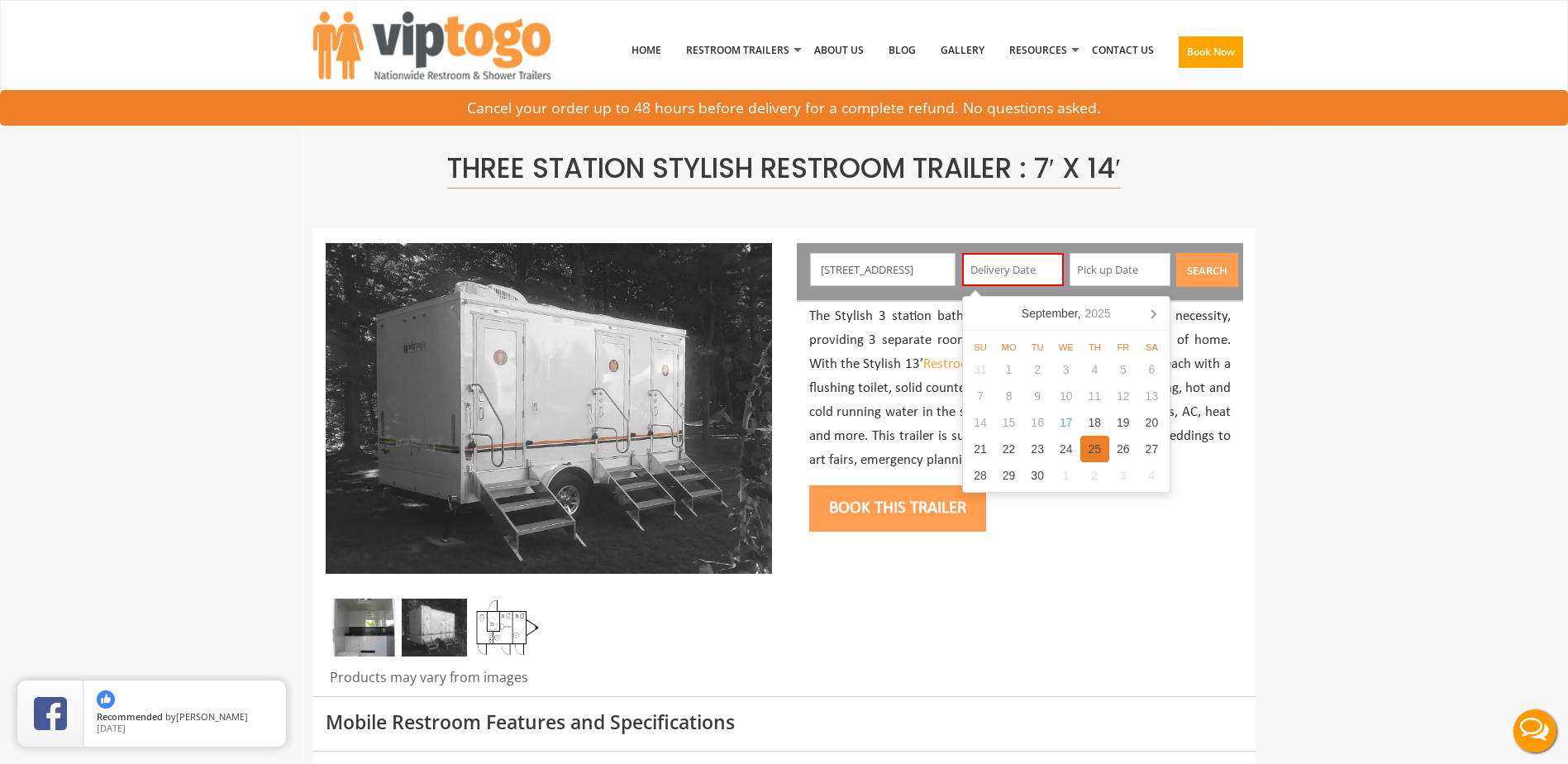
click at [1103, 454] on div "25" at bounding box center [1094, 448] width 29 height 26
type input "[DATE]"
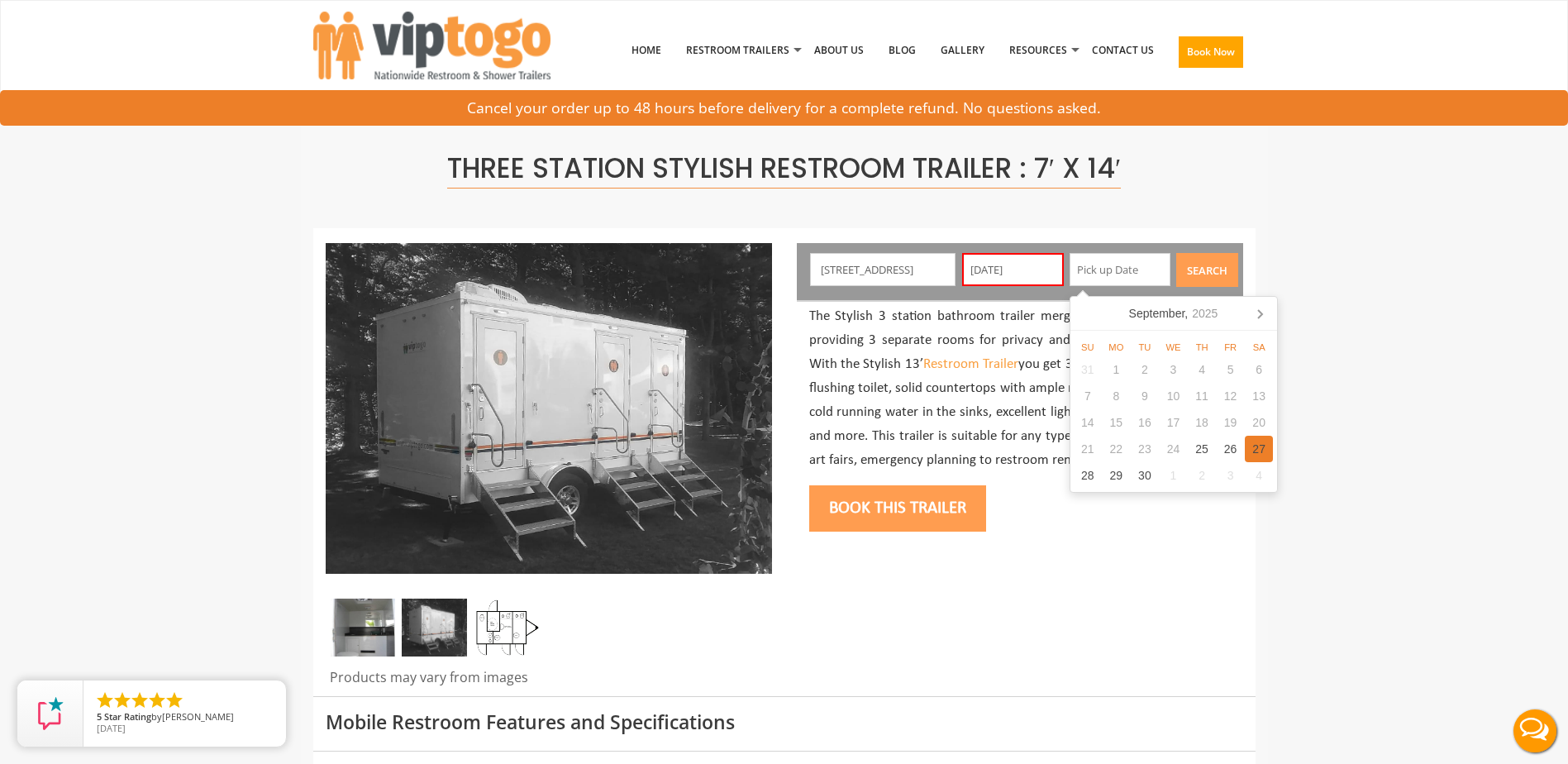
click at [1256, 451] on div "27" at bounding box center [1259, 448] width 29 height 26
type input "[DATE]"
click at [919, 344] on p "The Stylish 3 station bathroom trailer merges elegance with necessity, providin…" at bounding box center [1020, 388] width 422 height 167
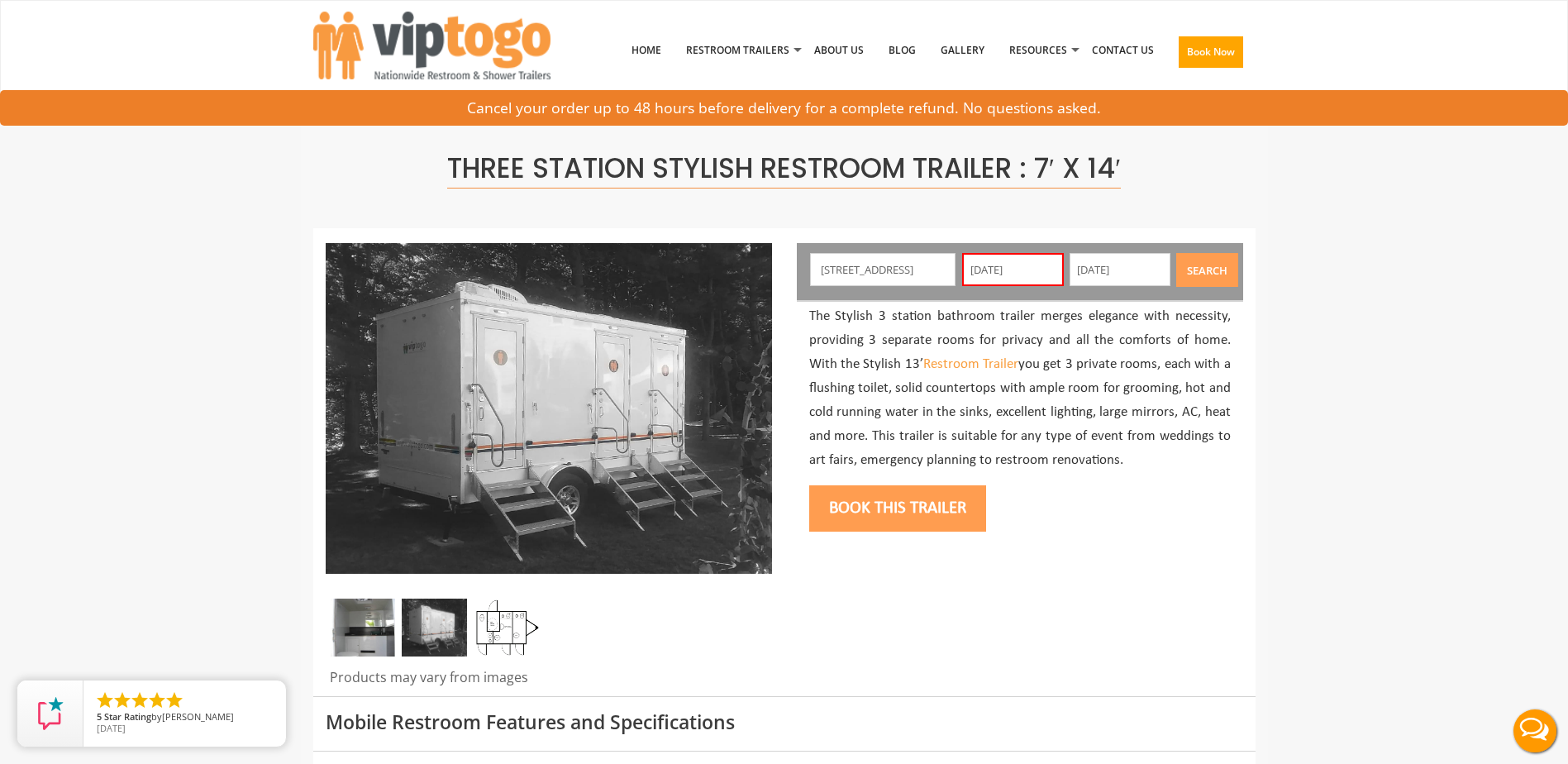
click at [1184, 267] on button "Search" at bounding box center [1207, 270] width 62 height 34
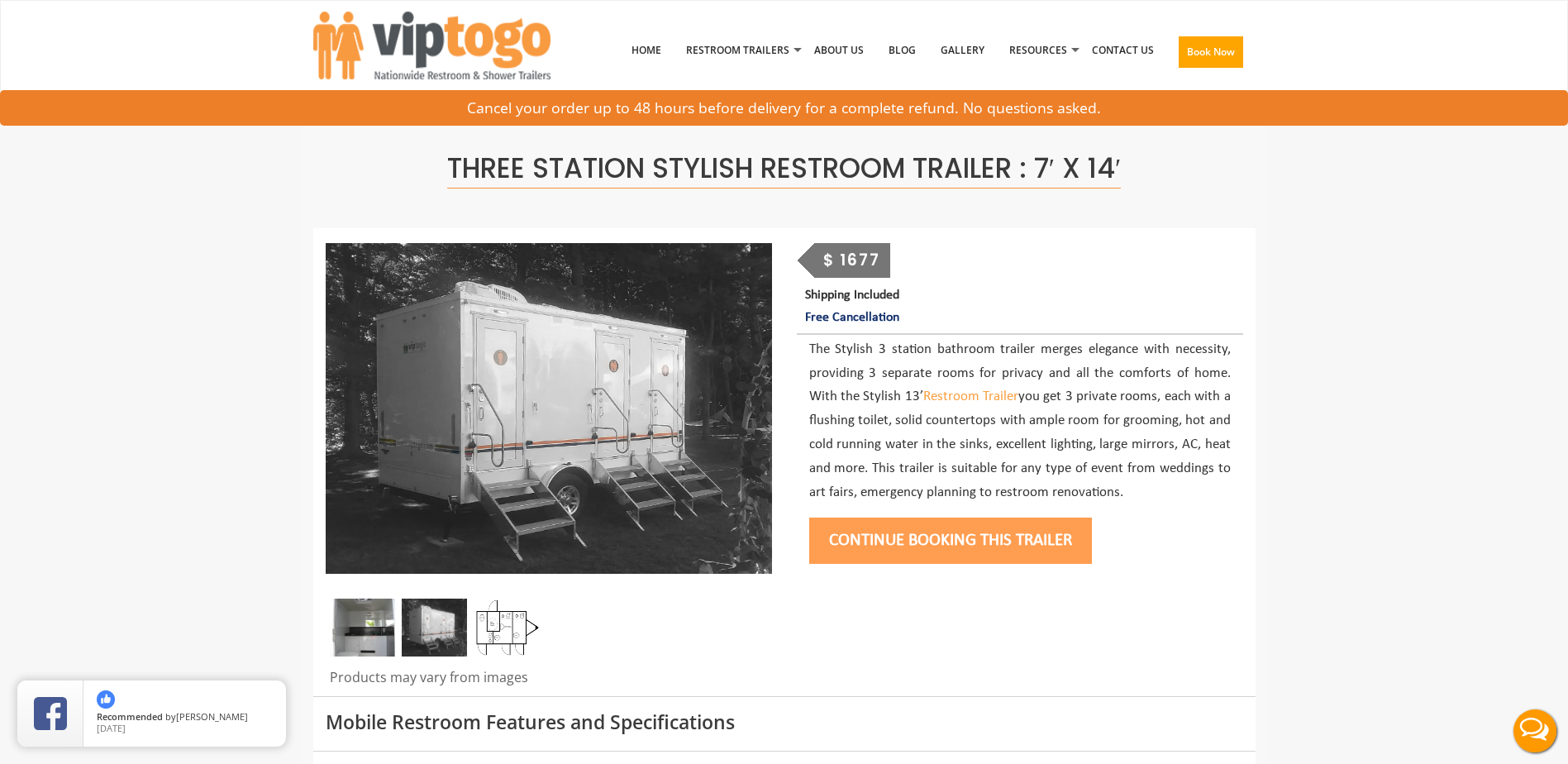
click at [958, 546] on button "Continue Booking this trailer" at bounding box center [950, 540] width 283 height 46
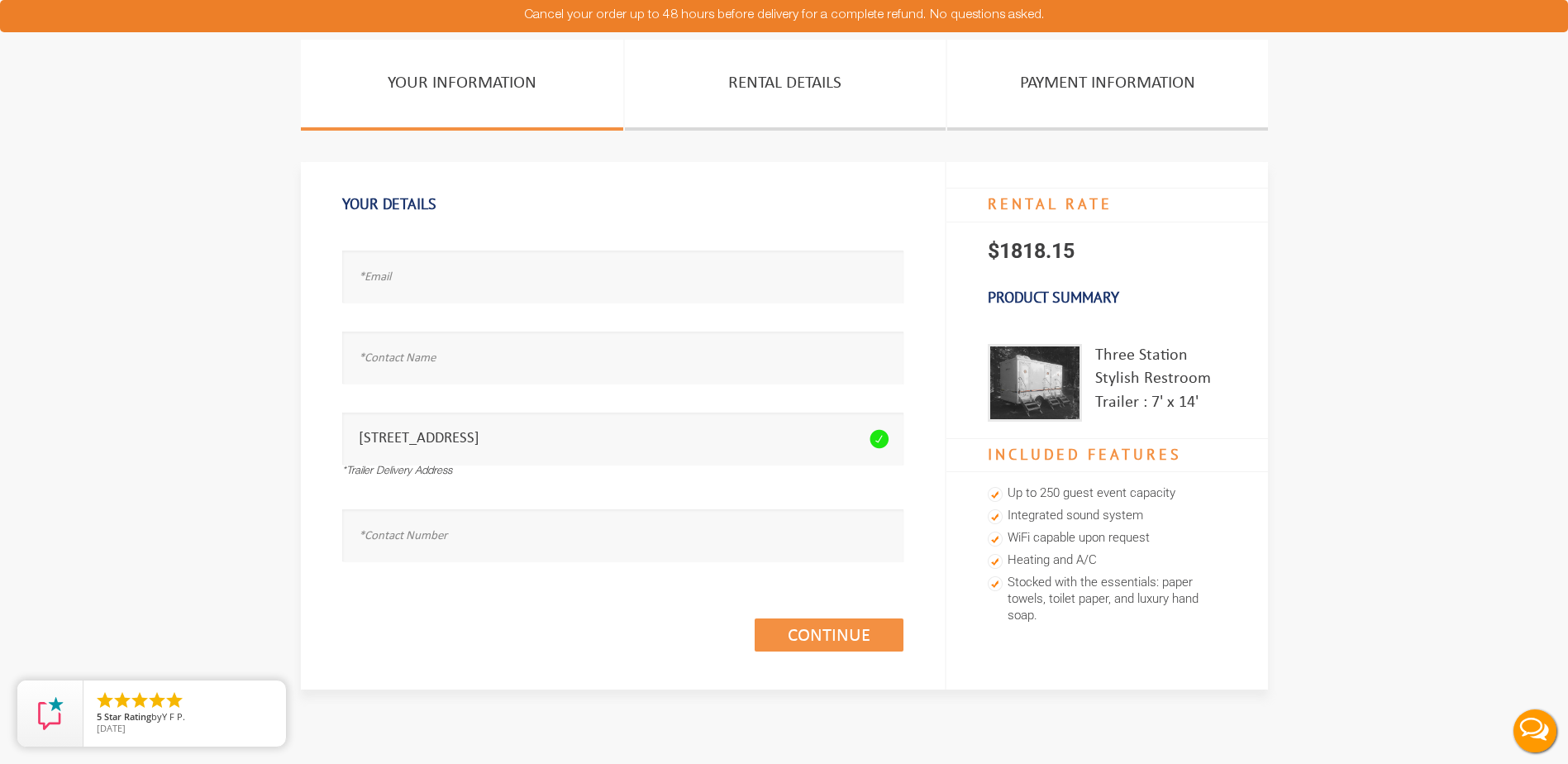
click at [128, 336] on section "Your Information Rental Details PAYMENT INFORMATION Your Details Email address …" at bounding box center [784, 395] width 1568 height 712
